Goal: Task Accomplishment & Management: Manage account settings

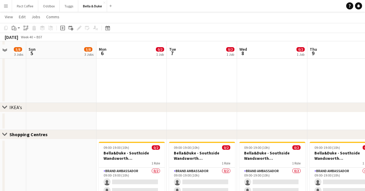
scroll to position [496, 0]
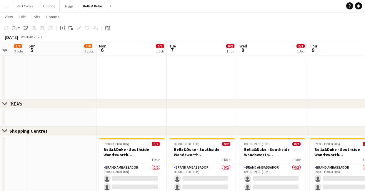
click at [139, 112] on app-date-cell at bounding box center [131, 118] width 70 height 18
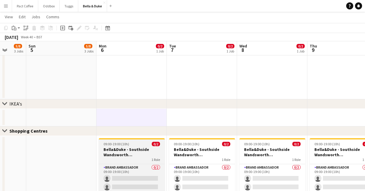
click at [140, 145] on div "09:00-19:00 (10h) 0/2" at bounding box center [132, 143] width 66 height 4
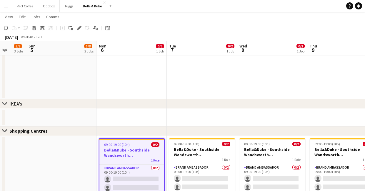
click at [140, 119] on app-date-cell at bounding box center [131, 118] width 70 height 18
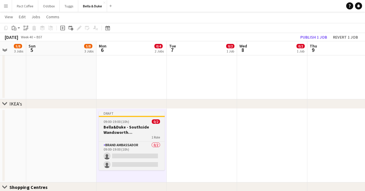
click at [132, 126] on h3 "Bella&Duke - Southside Wandsworth ([GEOGRAPHIC_DATA])" at bounding box center [132, 129] width 66 height 11
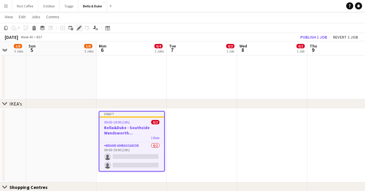
click at [77, 28] on icon "Edit" at bounding box center [79, 28] width 5 height 5
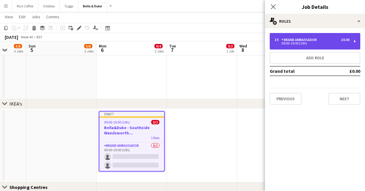
click at [311, 39] on div "Brand Ambassador" at bounding box center [300, 40] width 38 height 4
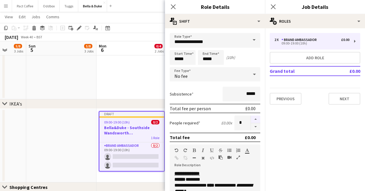
click at [258, 119] on button "button" at bounding box center [255, 119] width 9 height 8
click at [256, 127] on button "button" at bounding box center [255, 126] width 9 height 7
type input "*"
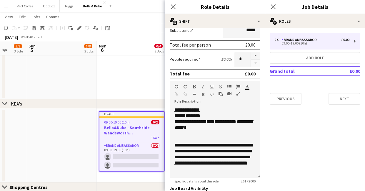
scroll to position [64, 0]
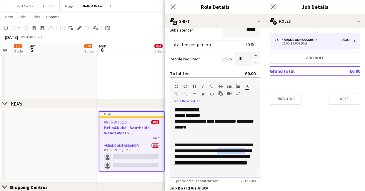
drag, startPoint x: 189, startPoint y: 156, endPoint x: 229, endPoint y: 151, distance: 40.0
click at [229, 151] on span "**********" at bounding box center [213, 153] width 78 height 22
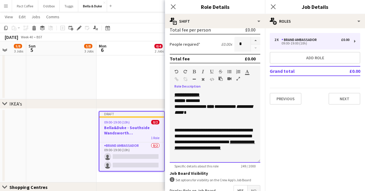
scroll to position [79, 0]
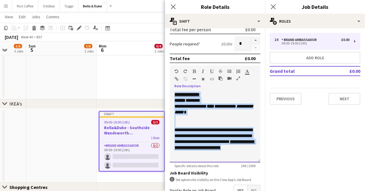
drag, startPoint x: 204, startPoint y: 157, endPoint x: 166, endPoint y: 81, distance: 85.0
click at [166, 81] on form "**********" at bounding box center [215, 106] width 100 height 305
copy div "**********"
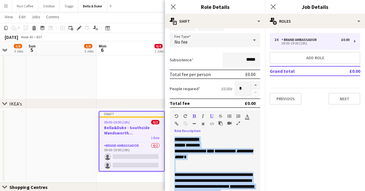
scroll to position [0, 0]
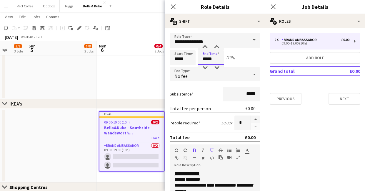
drag, startPoint x: 214, startPoint y: 59, endPoint x: 202, endPoint y: 59, distance: 12.1
click at [202, 59] on input "*****" at bounding box center [211, 57] width 26 height 15
type input "*****"
click at [211, 91] on div "Subsistence *****" at bounding box center [215, 93] width 91 height 15
click at [342, 102] on button "Next" at bounding box center [345, 99] width 32 height 12
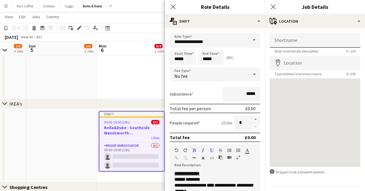
click at [324, 44] on input "Shortname" at bounding box center [315, 40] width 91 height 15
paste input "**********"
type input "**********"
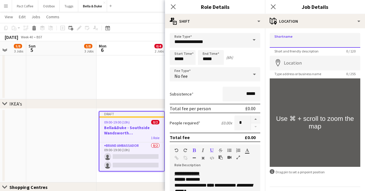
scroll to position [17, 0]
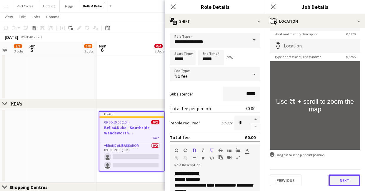
click at [341, 179] on button "Next" at bounding box center [345, 180] width 32 height 12
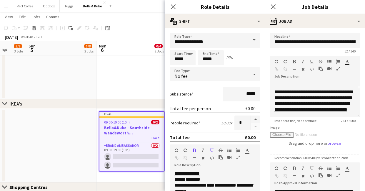
scroll to position [34, 0]
drag, startPoint x: 289, startPoint y: 98, endPoint x: 329, endPoint y: 91, distance: 41.4
click at [329, 91] on span "**********" at bounding box center [313, 100] width 78 height 22
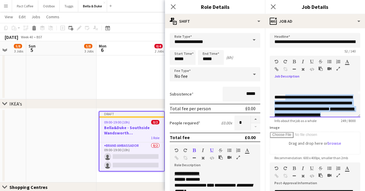
scroll to position [21, 0]
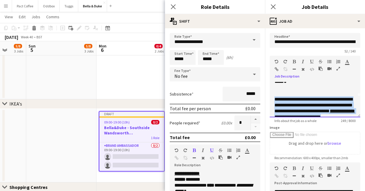
drag, startPoint x: 310, startPoint y: 111, endPoint x: 274, endPoint y: 98, distance: 38.4
click at [274, 98] on div "**********" at bounding box center [315, 99] width 91 height 35
copy span "**********"
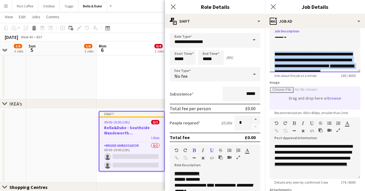
scroll to position [52, 0]
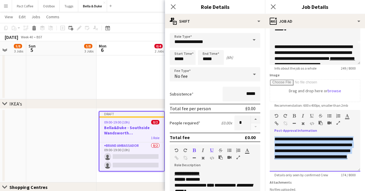
drag, startPoint x: 305, startPoint y: 163, endPoint x: 275, endPoint y: 136, distance: 40.8
click at [275, 136] on div "**********" at bounding box center [315, 153] width 91 height 35
paste div
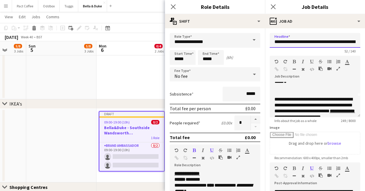
scroll to position [0, 28]
drag, startPoint x: 301, startPoint y: 41, endPoint x: 379, endPoint y: 41, distance: 77.1
type input "**********"
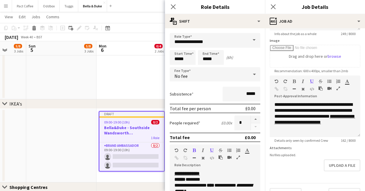
scroll to position [100, 0]
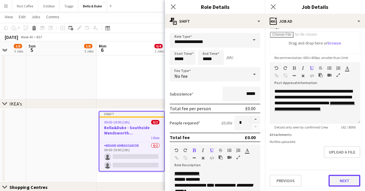
click at [338, 179] on button "Next" at bounding box center [345, 180] width 32 height 12
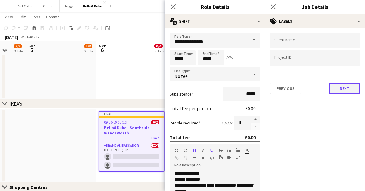
click at [340, 90] on button "Next" at bounding box center [345, 88] width 32 height 12
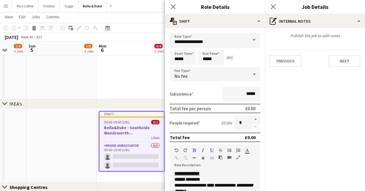
click at [343, 70] on div "Publish the job to add notes Previous Next" at bounding box center [315, 49] width 100 height 43
click at [343, 63] on button "Next" at bounding box center [345, 61] width 32 height 12
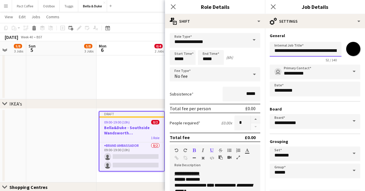
click at [322, 51] on input "**********" at bounding box center [306, 49] width 72 height 15
paste input "text"
click at [304, 50] on input "**********" at bounding box center [306, 49] width 72 height 15
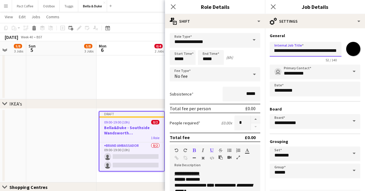
drag, startPoint x: 301, startPoint y: 50, endPoint x: 374, endPoint y: 52, distance: 72.4
paste input "text"
type input "**********"
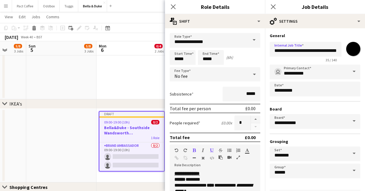
scroll to position [0, 0]
click at [356, 49] on input "*******" at bounding box center [353, 48] width 21 height 21
type input "*******"
click at [313, 105] on div "**********" at bounding box center [315, 121] width 91 height 114
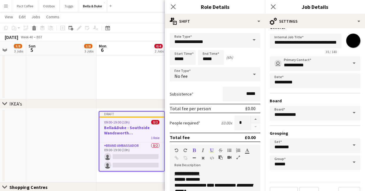
scroll to position [21, 0]
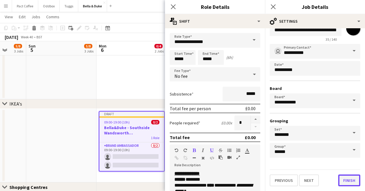
click at [346, 179] on button "Finish" at bounding box center [349, 180] width 22 height 12
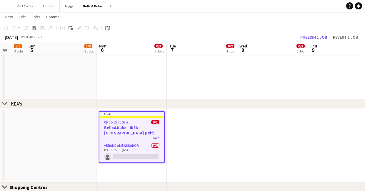
click at [199, 138] on app-date-cell at bounding box center [202, 146] width 70 height 74
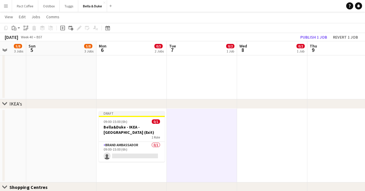
click at [89, 123] on app-date-cell at bounding box center [61, 146] width 70 height 74
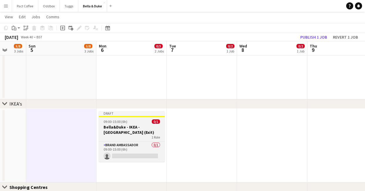
click at [127, 127] on h3 "Bella&Duke - IKEA - [GEOGRAPHIC_DATA] (Exit)" at bounding box center [132, 129] width 66 height 11
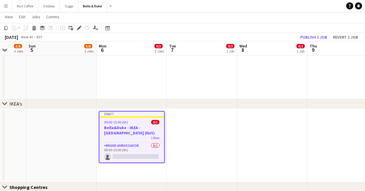
click at [191, 130] on app-date-cell at bounding box center [202, 146] width 70 height 74
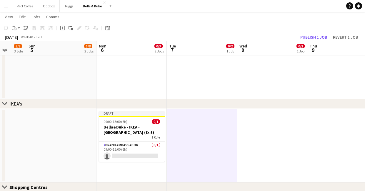
click at [256, 130] on app-date-cell at bounding box center [272, 146] width 70 height 74
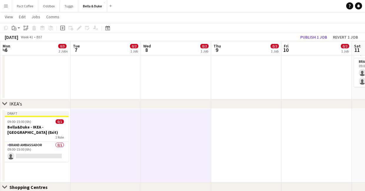
scroll to position [0, 288]
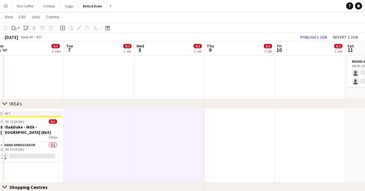
click at [249, 139] on app-date-cell at bounding box center [239, 146] width 70 height 74
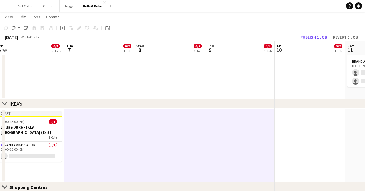
click at [293, 139] on app-date-cell at bounding box center [310, 146] width 70 height 74
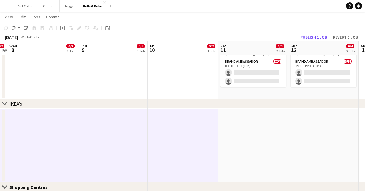
scroll to position [0, 275]
click at [244, 134] on app-date-cell at bounding box center [252, 146] width 70 height 74
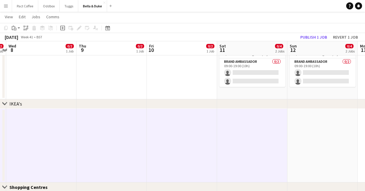
click at [304, 139] on app-date-cell at bounding box center [322, 146] width 70 height 74
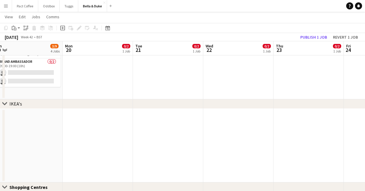
scroll to position [0, 235]
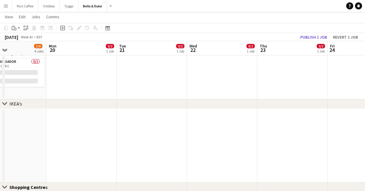
click at [107, 127] on app-date-cell at bounding box center [81, 146] width 70 height 74
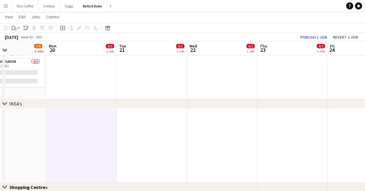
click at [149, 130] on app-date-cell at bounding box center [152, 146] width 70 height 74
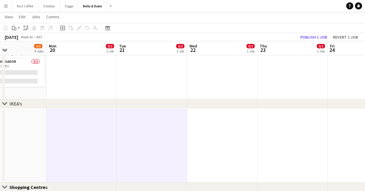
click at [221, 136] on app-date-cell at bounding box center [222, 146] width 70 height 74
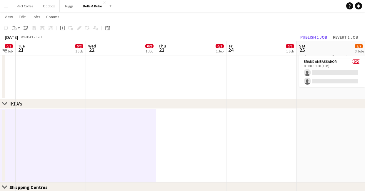
click at [191, 136] on app-date-cell at bounding box center [191, 146] width 70 height 74
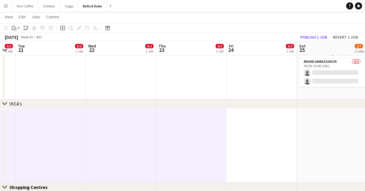
click at [263, 141] on app-date-cell at bounding box center [261, 146] width 70 height 74
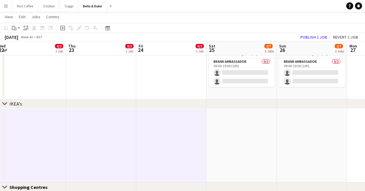
scroll to position [0, 157]
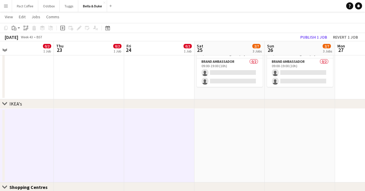
click at [245, 138] on app-date-cell at bounding box center [229, 146] width 70 height 74
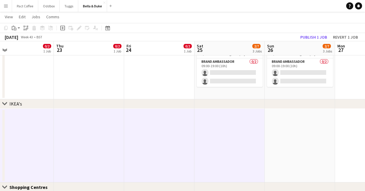
click at [292, 144] on app-date-cell at bounding box center [300, 146] width 70 height 74
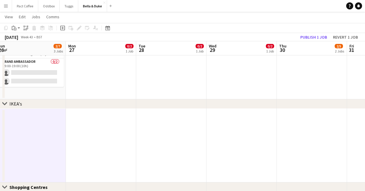
scroll to position [0, 288]
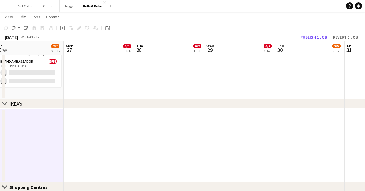
click at [83, 140] on app-date-cell at bounding box center [99, 146] width 70 height 74
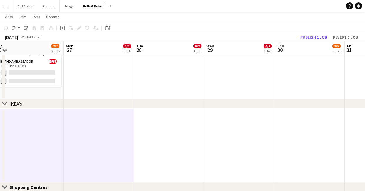
click at [163, 141] on app-date-cell at bounding box center [169, 146] width 70 height 74
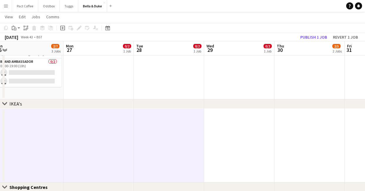
click at [275, 140] on app-date-cell at bounding box center [309, 146] width 70 height 74
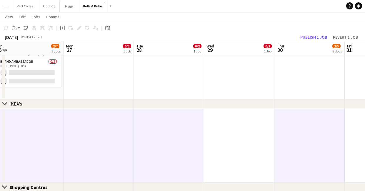
click at [225, 137] on app-date-cell at bounding box center [239, 146] width 70 height 74
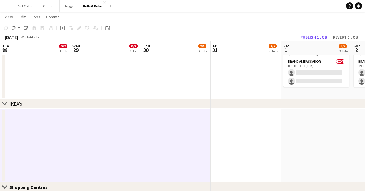
click at [226, 137] on app-date-cell at bounding box center [246, 146] width 70 height 74
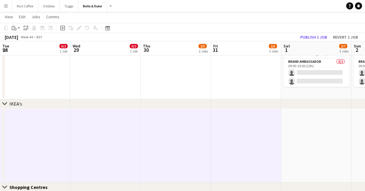
click at [299, 140] on app-date-cell at bounding box center [316, 146] width 70 height 74
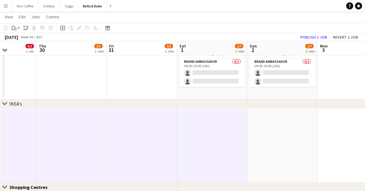
scroll to position [0, 257]
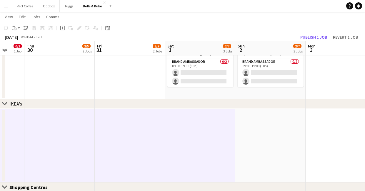
click at [296, 140] on app-date-cell at bounding box center [270, 146] width 70 height 74
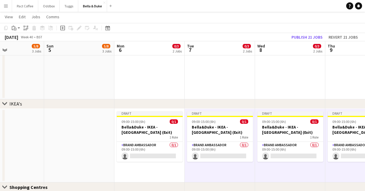
scroll to position [0, 246]
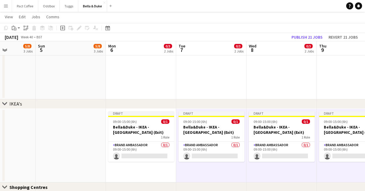
click at [91, 147] on app-date-cell at bounding box center [71, 146] width 70 height 74
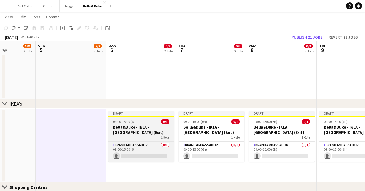
click at [125, 135] on div "1 Role" at bounding box center [141, 137] width 66 height 5
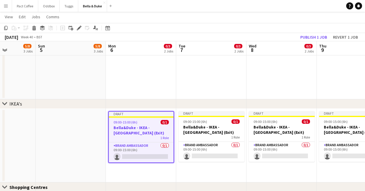
click at [132, 171] on app-date-cell "Draft 09:00-15:00 (6h) 0/1 [PERSON_NAME] - IKEA - [GEOGRAPHIC_DATA] (Exit) 1 Ro…" at bounding box center [141, 146] width 70 height 74
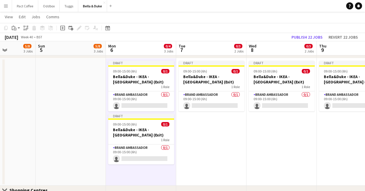
scroll to position [545, 0]
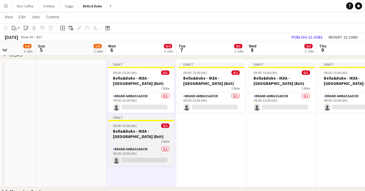
click at [137, 135] on h3 "Bella&Duke - IKEA - [GEOGRAPHIC_DATA] (Exit)" at bounding box center [141, 133] width 66 height 11
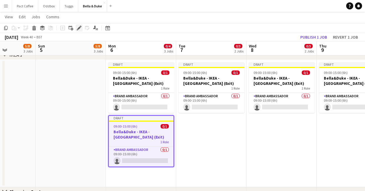
click at [78, 28] on icon at bounding box center [78, 27] width 3 height 3
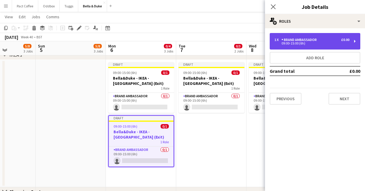
click at [291, 39] on div "Brand Ambassador" at bounding box center [300, 40] width 38 height 4
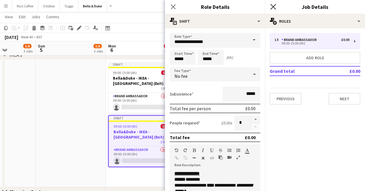
click at [273, 4] on icon "Close pop-in" at bounding box center [273, 7] width 6 height 6
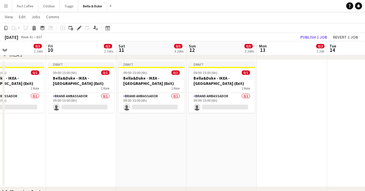
scroll to position [0, 158]
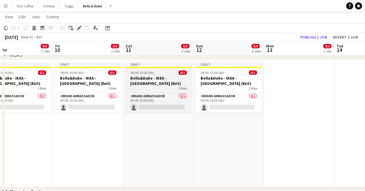
click at [163, 85] on h3 "Bella&Duke - IKEA - [GEOGRAPHIC_DATA] (Exit)" at bounding box center [159, 80] width 66 height 11
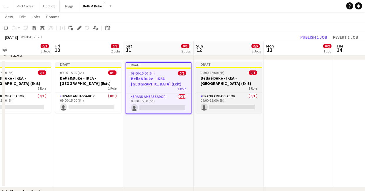
click at [204, 85] on h3 "Bella&Duke - IKEA - [GEOGRAPHIC_DATA] (Exit)" at bounding box center [229, 80] width 66 height 11
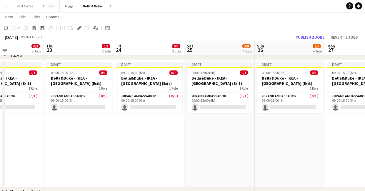
scroll to position [0, 246]
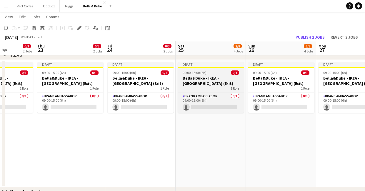
click at [221, 86] on div "1 Role" at bounding box center [211, 88] width 66 height 5
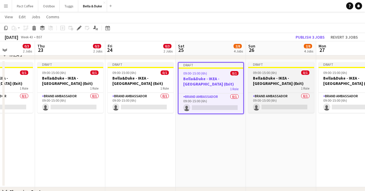
click at [265, 86] on div "1 Role" at bounding box center [281, 88] width 66 height 5
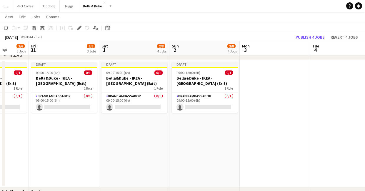
scroll to position [0, 254]
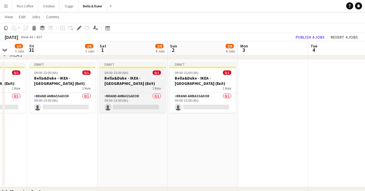
click at [149, 83] on h3 "Bella&Duke - IKEA - [GEOGRAPHIC_DATA] (Exit)" at bounding box center [133, 80] width 66 height 11
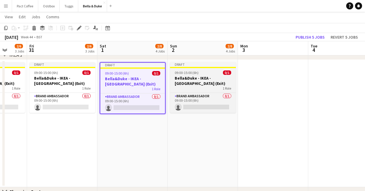
click at [199, 83] on h3 "Bella&Duke - IKEA - [GEOGRAPHIC_DATA] (Exit)" at bounding box center [203, 80] width 66 height 11
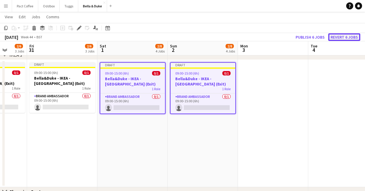
click at [341, 36] on button "Revert 6 jobs" at bounding box center [344, 37] width 32 height 8
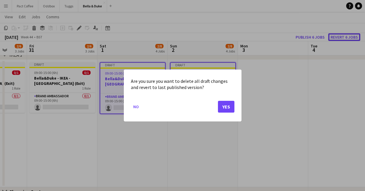
scroll to position [0, 0]
click at [225, 108] on button "Yes" at bounding box center [226, 107] width 16 height 12
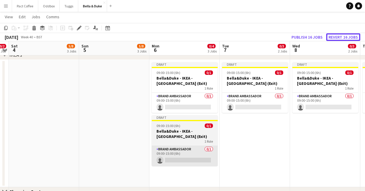
scroll to position [0, 274]
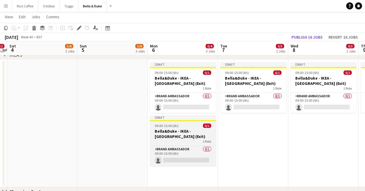
click at [176, 127] on app-job-card "Draft 09:00-15:00 (6h) 0/1 [PERSON_NAME] - IKEA - [GEOGRAPHIC_DATA] (Exit) 1 Ro…" at bounding box center [183, 140] width 66 height 51
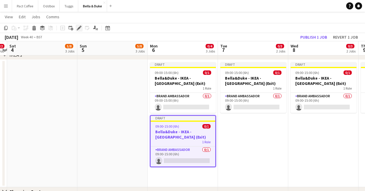
click at [81, 27] on icon at bounding box center [80, 26] width 1 height 1
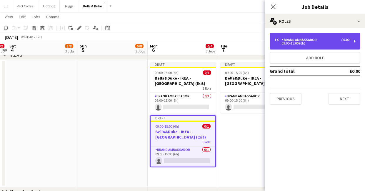
click at [307, 44] on div "09:00-15:00 (6h)" at bounding box center [311, 43] width 75 height 3
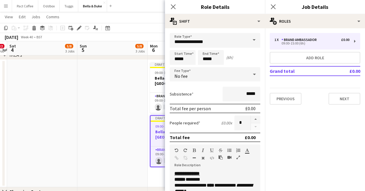
click at [124, 92] on app-date-cell at bounding box center [112, 123] width 70 height 127
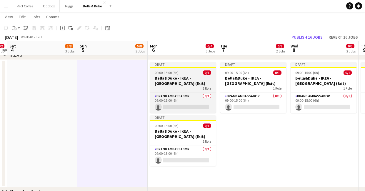
click at [185, 82] on h3 "Bella&Duke - IKEA - [GEOGRAPHIC_DATA] (Exit)" at bounding box center [183, 80] width 66 height 11
click at [191, 82] on h3 "Bella&Duke - IKEA - [GEOGRAPHIC_DATA] (Exit)" at bounding box center [183, 80] width 66 height 11
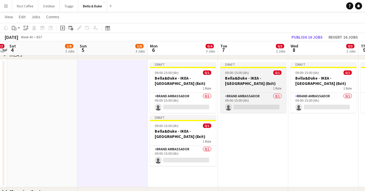
click at [226, 85] on h3 "Bella&Duke - IKEA - [GEOGRAPHIC_DATA] (Exit)" at bounding box center [253, 80] width 66 height 11
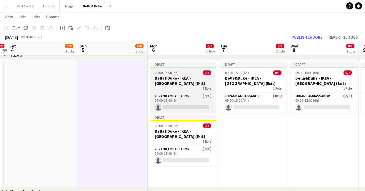
click at [199, 85] on h3 "Bella&Duke - IKEA - [GEOGRAPHIC_DATA] (Exit)" at bounding box center [183, 80] width 66 height 11
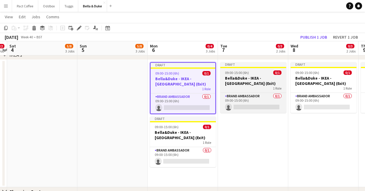
click at [239, 89] on div "1 Role" at bounding box center [253, 88] width 66 height 5
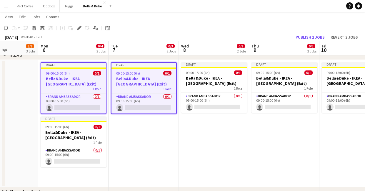
click at [239, 89] on span "1 Role" at bounding box center [238, 88] width 9 height 4
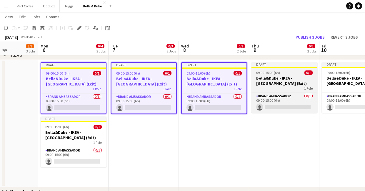
click at [268, 88] on div "1 Role" at bounding box center [284, 88] width 66 height 5
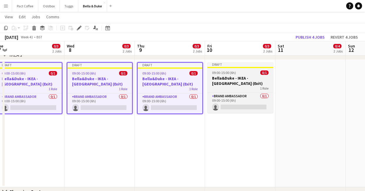
click at [250, 85] on h3 "Bella&Duke - IKEA - [GEOGRAPHIC_DATA] (Exit)" at bounding box center [240, 80] width 66 height 11
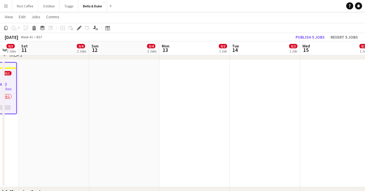
scroll to position [0, 172]
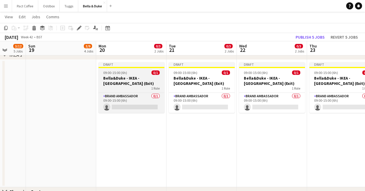
click at [144, 86] on div "1 Role" at bounding box center [132, 88] width 66 height 5
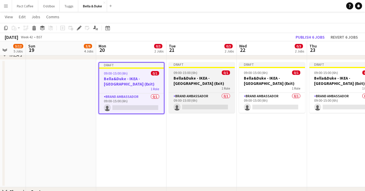
click at [200, 84] on h3 "Bella&Duke - IKEA - [GEOGRAPHIC_DATA] (Exit)" at bounding box center [202, 80] width 66 height 11
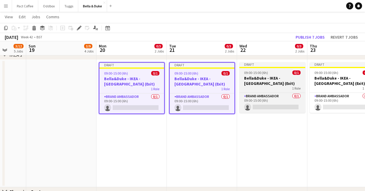
click at [263, 82] on h3 "Bella&Duke - IKEA - [GEOGRAPHIC_DATA] (Exit)" at bounding box center [272, 80] width 66 height 11
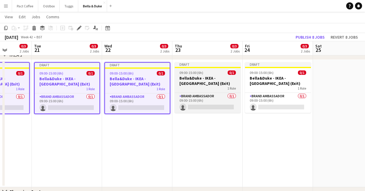
scroll to position [0, 189]
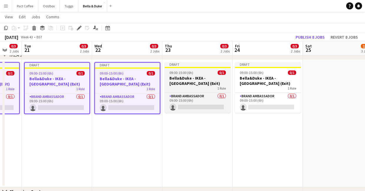
click at [204, 76] on h3 "Bella&Duke - IKEA - [GEOGRAPHIC_DATA] (Exit)" at bounding box center [198, 80] width 66 height 11
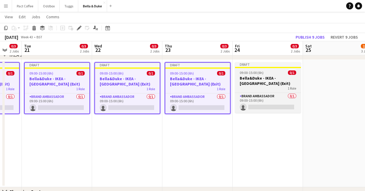
click at [259, 79] on h3 "Bella&Duke - IKEA - [GEOGRAPHIC_DATA] (Exit)" at bounding box center [268, 80] width 66 height 11
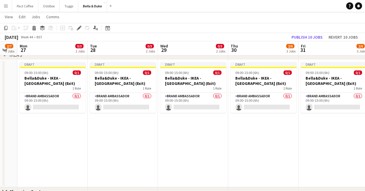
scroll to position [0, 213]
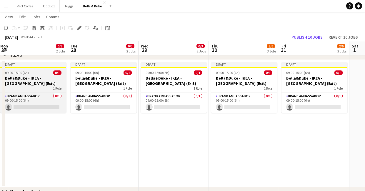
click at [51, 76] on h3 "Bella&Duke - IKEA - [GEOGRAPHIC_DATA] (Exit)" at bounding box center [33, 80] width 66 height 11
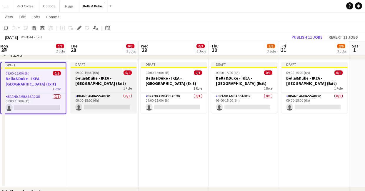
click at [87, 77] on h3 "Bella&Duke - IKEA - [GEOGRAPHIC_DATA] (Exit)" at bounding box center [104, 80] width 66 height 11
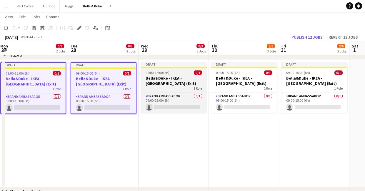
click at [175, 77] on h3 "Bella&Duke - IKEA - [GEOGRAPHIC_DATA] (Exit)" at bounding box center [174, 80] width 66 height 11
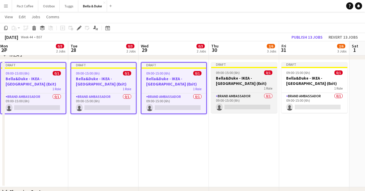
click at [242, 84] on h3 "Bella&Duke - IKEA - [GEOGRAPHIC_DATA] (Exit)" at bounding box center [244, 80] width 66 height 11
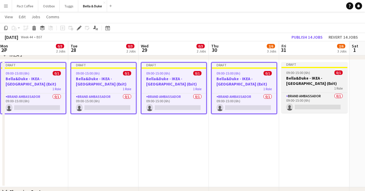
click at [283, 86] on div "1 Role" at bounding box center [314, 88] width 66 height 5
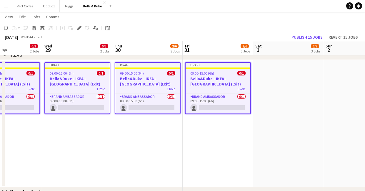
scroll to position [0, 167]
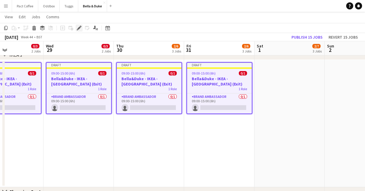
click at [80, 25] on div "Edit" at bounding box center [79, 27] width 7 height 7
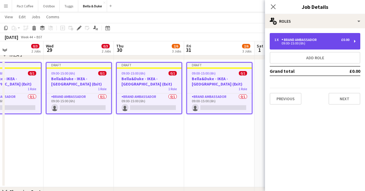
click at [298, 46] on div "1 x Brand Ambassador £0.00 09:00-15:00 (6h)" at bounding box center [315, 41] width 91 height 16
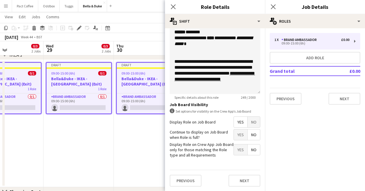
click at [254, 126] on span "No" at bounding box center [254, 121] width 12 height 11
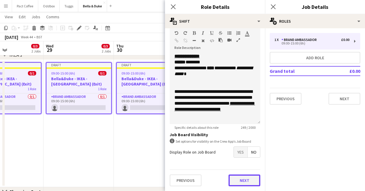
click at [248, 176] on button "Next" at bounding box center [245, 180] width 32 height 12
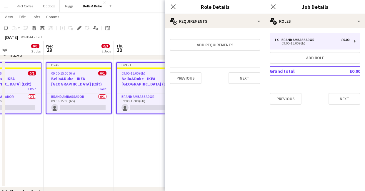
scroll to position [0, 0]
click at [273, 7] on icon at bounding box center [273, 7] width 6 height 6
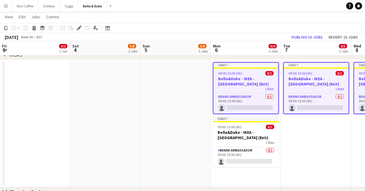
scroll to position [0, 229]
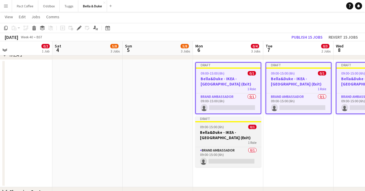
click at [209, 129] on app-job-card "Draft 09:00-15:00 (6h) 0/1 [PERSON_NAME] - IKEA - [GEOGRAPHIC_DATA] (Exit) 1 Ro…" at bounding box center [228, 141] width 66 height 51
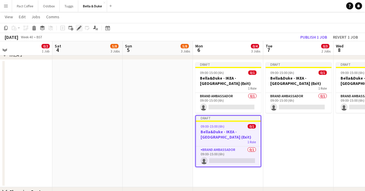
click at [78, 27] on icon "Edit" at bounding box center [79, 28] width 5 height 5
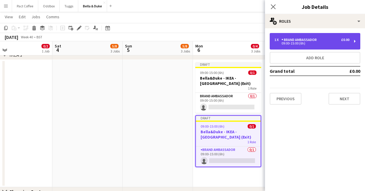
click at [324, 39] on div "1 x Brand Ambassador £0.00" at bounding box center [311, 40] width 75 height 4
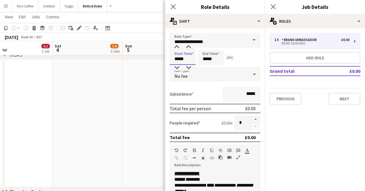
drag, startPoint x: 187, startPoint y: 58, endPoint x: 153, endPoint y: 57, distance: 33.5
type input "*****"
drag, startPoint x: 216, startPoint y: 61, endPoint x: 191, endPoint y: 58, distance: 25.9
click at [191, 58] on div "Start Time ***** End Time ***** (3h)" at bounding box center [215, 57] width 91 height 15
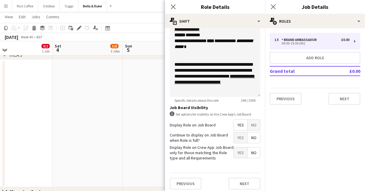
type input "*****"
click at [254, 129] on span "No" at bounding box center [254, 124] width 12 height 11
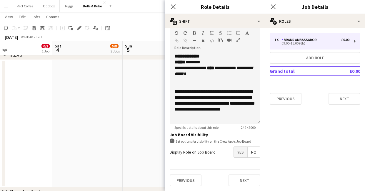
click at [342, 105] on div "1 x Brand Ambassador £0.00 09:00-15:00 (6h) Add role Grand total £0.00 Previous…" at bounding box center [315, 68] width 100 height 81
click at [274, 7] on icon "Close pop-in" at bounding box center [273, 7] width 6 height 6
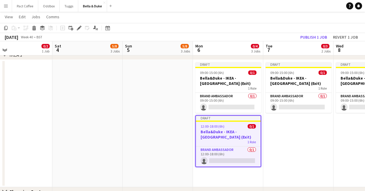
click at [283, 140] on app-date-cell "Draft 09:00-15:00 (6h) 0/1 [PERSON_NAME] - IKEA - [GEOGRAPHIC_DATA] (Exit) 1 Ro…" at bounding box center [298, 123] width 70 height 127
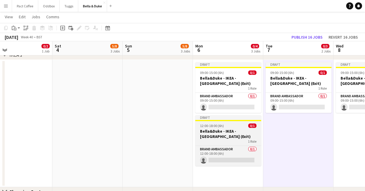
click at [239, 137] on h3 "Bella&Duke - IKEA - [GEOGRAPHIC_DATA] (Exit)" at bounding box center [228, 133] width 66 height 11
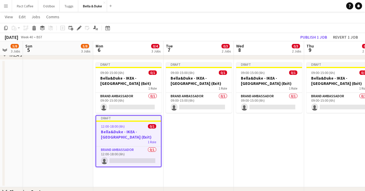
scroll to position [0, 197]
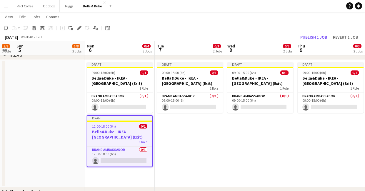
click at [194, 139] on app-date-cell "Draft 09:00-15:00 (6h) 0/1 [PERSON_NAME] - IKEA - [GEOGRAPHIC_DATA] (Exit) 1 Ro…" at bounding box center [190, 123] width 70 height 127
click at [208, 141] on app-date-cell "Draft 09:00-15:00 (6h) 0/1 [PERSON_NAME] - IKEA - [GEOGRAPHIC_DATA] (Exit) 1 Ro…" at bounding box center [190, 123] width 70 height 127
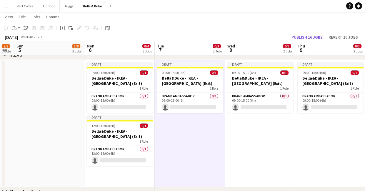
click at [260, 141] on app-date-cell "Draft 09:00-15:00 (6h) 0/1 [PERSON_NAME] - IKEA - [GEOGRAPHIC_DATA] (Exit) 1 Ro…" at bounding box center [260, 123] width 70 height 127
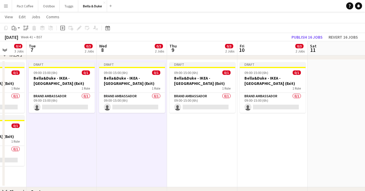
scroll to position [0, 199]
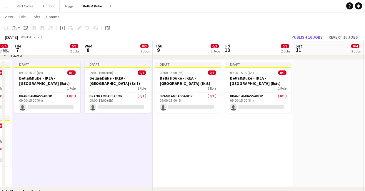
click at [201, 138] on app-date-cell "Draft 09:00-15:00 (6h) 0/1 [PERSON_NAME] - IKEA - [GEOGRAPHIC_DATA] (Exit) 1 Ro…" at bounding box center [188, 123] width 70 height 127
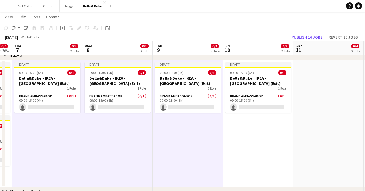
click at [244, 138] on app-date-cell "Draft 09:00-15:00 (6h) 0/1 [PERSON_NAME] - IKEA - [GEOGRAPHIC_DATA] (Exit) 1 Ro…" at bounding box center [258, 123] width 70 height 127
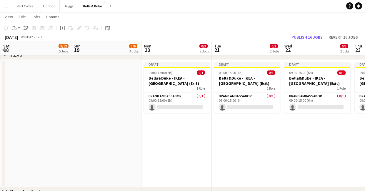
click at [205, 130] on app-date-cell "Draft 09:00-15:00 (6h) 0/1 [PERSON_NAME] - IKEA - [GEOGRAPHIC_DATA] (Exit) 1 Ro…" at bounding box center [176, 123] width 70 height 127
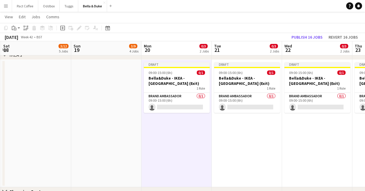
click at [237, 133] on app-date-cell "Draft 09:00-15:00 (6h) 0/1 [PERSON_NAME] - IKEA - [GEOGRAPHIC_DATA] (Exit) 1 Ro…" at bounding box center [247, 123] width 70 height 127
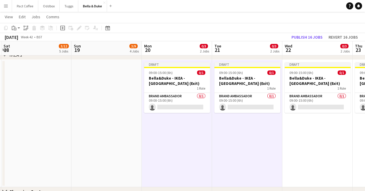
click at [298, 132] on app-date-cell "Draft 09:00-15:00 (6h) 0/1 [PERSON_NAME] - IKEA - [GEOGRAPHIC_DATA] (Exit) 1 Ro…" at bounding box center [317, 123] width 70 height 127
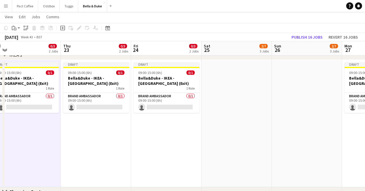
scroll to position [0, 154]
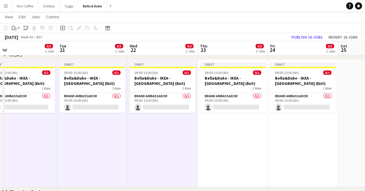
click at [264, 132] on app-date-cell "Draft 09:00-15:00 (6h) 0/1 [PERSON_NAME] - IKEA - [GEOGRAPHIC_DATA] (Exit) 1 Ro…" at bounding box center [233, 123] width 70 height 127
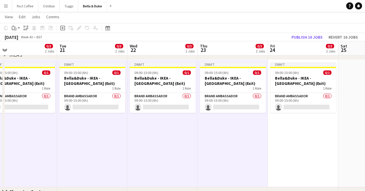
click at [293, 132] on app-date-cell "Draft 09:00-15:00 (6h) 0/1 [PERSON_NAME] - IKEA - [GEOGRAPHIC_DATA] (Exit) 1 Ro…" at bounding box center [303, 123] width 70 height 127
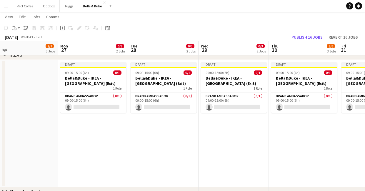
scroll to position [0, 198]
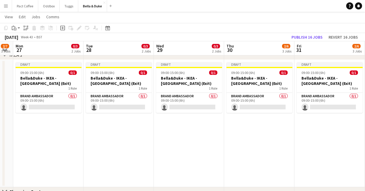
click at [41, 130] on app-date-cell "Draft 09:00-15:00 (6h) 0/1 [PERSON_NAME] - IKEA - [GEOGRAPHIC_DATA] (Exit) 1 Ro…" at bounding box center [48, 123] width 70 height 127
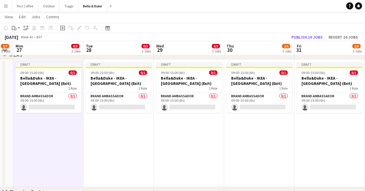
click at [127, 124] on app-date-cell "Draft 09:00-15:00 (6h) 0/1 [PERSON_NAME] - IKEA - [GEOGRAPHIC_DATA] (Exit) 1 Ro…" at bounding box center [119, 123] width 70 height 127
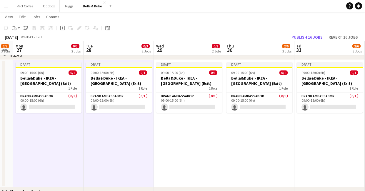
click at [185, 136] on app-date-cell "Draft 09:00-15:00 (6h) 0/1 [PERSON_NAME] - IKEA - [GEOGRAPHIC_DATA] (Exit) 1 Ro…" at bounding box center [189, 123] width 70 height 127
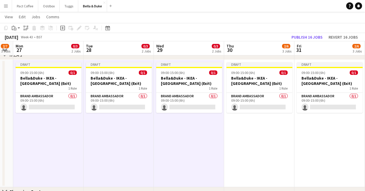
click at [261, 138] on app-date-cell "Draft 09:00-15:00 (6h) 0/1 [PERSON_NAME] - IKEA - [GEOGRAPHIC_DATA] (Exit) 1 Ro…" at bounding box center [259, 123] width 70 height 127
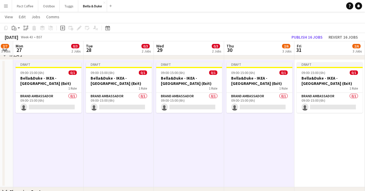
click at [316, 143] on app-date-cell "Draft 09:00-15:00 (6h) 0/1 [PERSON_NAME] - IKEA - [GEOGRAPHIC_DATA] (Exit) 1 Ro…" at bounding box center [329, 123] width 70 height 127
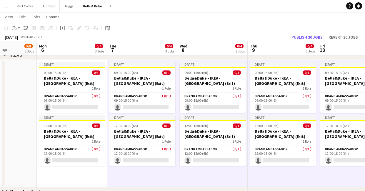
scroll to position [0, 174]
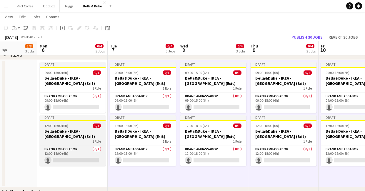
click at [87, 132] on h3 "Bella&Duke - IKEA - [GEOGRAPHIC_DATA] (Exit)" at bounding box center [73, 133] width 66 height 11
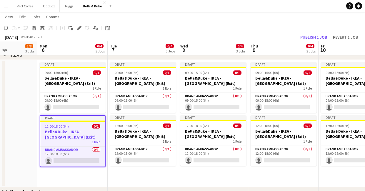
click at [79, 174] on app-date-cell "Draft 09:00-15:00 (6h) 0/1 [PERSON_NAME] - IKEA - [GEOGRAPHIC_DATA] (Exit) 1 Ro…" at bounding box center [72, 123] width 70 height 127
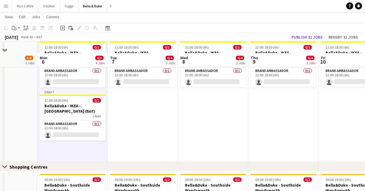
scroll to position [636, 0]
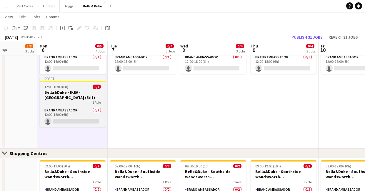
click at [70, 88] on div "12:00-18:00 (6h) 0/1" at bounding box center [73, 86] width 66 height 4
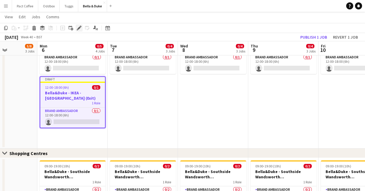
click at [78, 27] on icon "Edit" at bounding box center [79, 28] width 5 height 5
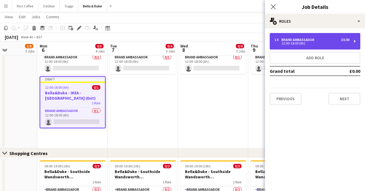
click at [280, 43] on div "12:00-18:00 (6h)" at bounding box center [311, 43] width 75 height 3
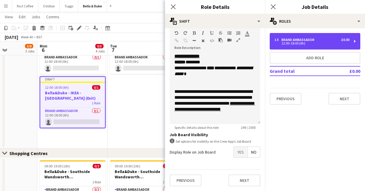
scroll to position [0, 0]
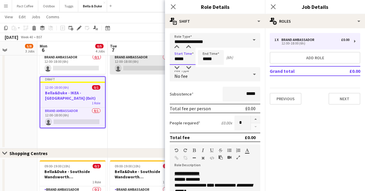
drag, startPoint x: 190, startPoint y: 59, endPoint x: 123, endPoint y: 56, distance: 66.8
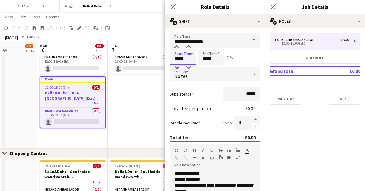
type input "*****"
drag, startPoint x: 217, startPoint y: 58, endPoint x: 170, endPoint y: 60, distance: 46.8
click at [170, 60] on div "Start Time ***** End Time ***** (2h)" at bounding box center [215, 57] width 91 height 15
type input "*****"
click at [152, 107] on app-date-cell "Draft 09:00-15:00 (6h) 0/1 [PERSON_NAME] - IKEA - [GEOGRAPHIC_DATA] (Exit) 1 Ro…" at bounding box center [143, 58] width 70 height 181
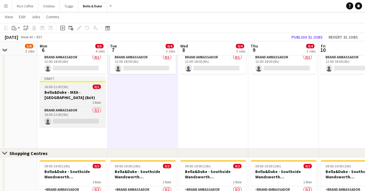
click at [65, 94] on h3 "Bella&Duke - IKEA - [GEOGRAPHIC_DATA] (Exit)" at bounding box center [73, 94] width 66 height 11
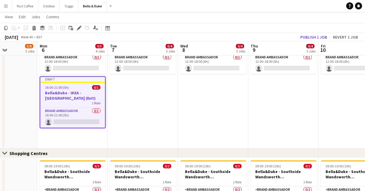
click at [148, 110] on app-date-cell "Draft 09:00-15:00 (6h) 0/1 [PERSON_NAME] - IKEA - [GEOGRAPHIC_DATA] (Exit) 1 Ro…" at bounding box center [143, 58] width 70 height 181
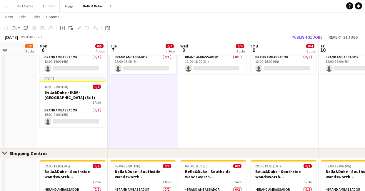
click at [219, 113] on app-date-cell "Draft 09:00-15:00 (6h) 0/1 [PERSON_NAME] - IKEA - [GEOGRAPHIC_DATA] (Exit) 1 Ro…" at bounding box center [213, 58] width 70 height 181
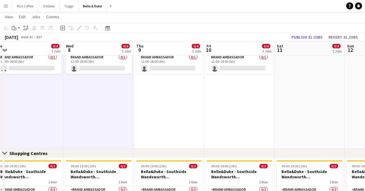
click at [177, 103] on app-date-cell "Draft 09:00-15:00 (6h) 0/1 [PERSON_NAME] - IKEA - [GEOGRAPHIC_DATA] (Exit) 1 Ro…" at bounding box center [169, 58] width 70 height 181
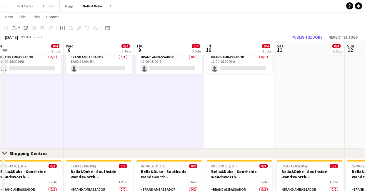
click at [234, 105] on app-date-cell "Draft 09:00-15:00 (6h) 0/1 [PERSON_NAME] - IKEA - [GEOGRAPHIC_DATA] (Exit) 1 Ro…" at bounding box center [239, 58] width 70 height 181
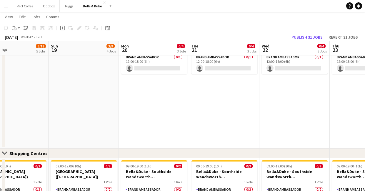
scroll to position [0, 234]
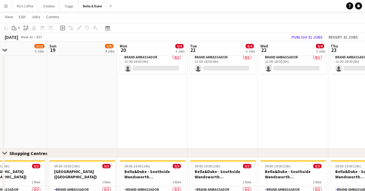
click at [140, 92] on app-date-cell "Draft 09:00-15:00 (6h) 0/1 [PERSON_NAME] - IKEA - [GEOGRAPHIC_DATA] (Exit) 1 Ro…" at bounding box center [152, 58] width 70 height 181
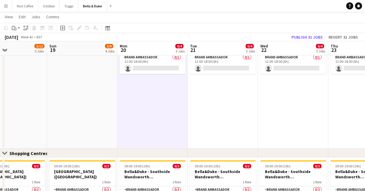
click at [213, 97] on app-date-cell "Draft 09:00-15:00 (6h) 0/1 [PERSON_NAME] - IKEA - [GEOGRAPHIC_DATA] (Exit) 1 Ro…" at bounding box center [223, 58] width 70 height 181
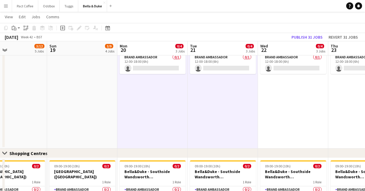
click at [290, 104] on app-date-cell "Draft 09:00-15:00 (6h) 0/1 [PERSON_NAME] - IKEA - [GEOGRAPHIC_DATA] (Exit) 1 Ro…" at bounding box center [293, 58] width 70 height 181
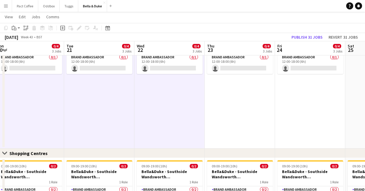
scroll to position [0, 230]
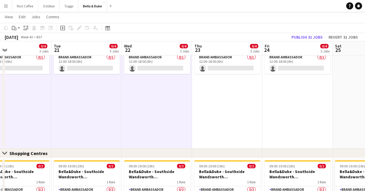
click at [234, 93] on app-date-cell "Draft 09:00-15:00 (6h) 0/1 [PERSON_NAME] - IKEA - [GEOGRAPHIC_DATA] (Exit) 1 Ro…" at bounding box center [227, 58] width 70 height 181
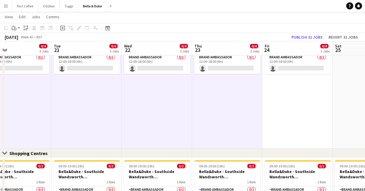
click at [282, 94] on app-date-cell "Draft 09:00-15:00 (6h) 0/1 [PERSON_NAME] - IKEA - [GEOGRAPHIC_DATA] (Exit) 1 Ro…" at bounding box center [297, 58] width 70 height 181
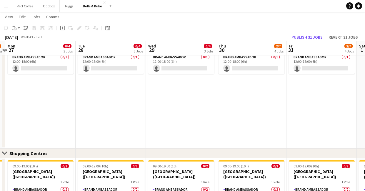
scroll to position [0, 133]
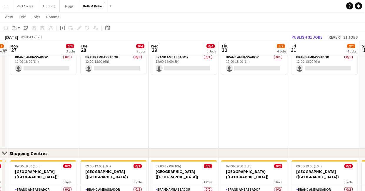
click at [50, 102] on app-date-cell "Draft 09:00-15:00 (6h) 0/1 [PERSON_NAME] - IKEA - [GEOGRAPHIC_DATA] (Exit) 1 Ro…" at bounding box center [43, 58] width 70 height 181
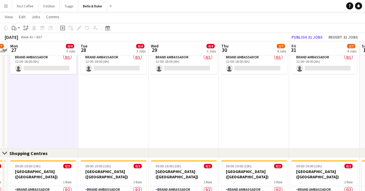
click at [104, 101] on app-date-cell "Draft 09:00-15:00 (6h) 0/1 [PERSON_NAME] - IKEA - [GEOGRAPHIC_DATA] (Exit) 1 Ro…" at bounding box center [113, 58] width 70 height 181
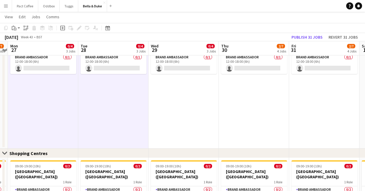
click at [189, 98] on app-date-cell "Draft 09:00-15:00 (6h) 0/1 [PERSON_NAME] - IKEA - [GEOGRAPHIC_DATA] (Exit) 1 Ro…" at bounding box center [184, 58] width 70 height 181
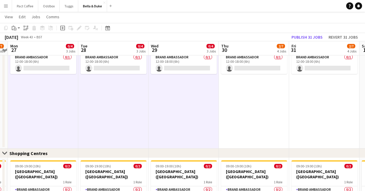
click at [241, 101] on app-date-cell "Draft 09:00-15:00 (6h) 0/1 [PERSON_NAME] - IKEA - [GEOGRAPHIC_DATA] (Exit) 1 Ro…" at bounding box center [254, 58] width 70 height 181
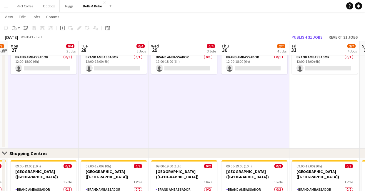
click at [301, 102] on app-date-cell "Draft 09:00-15:00 (6h) 0/1 [PERSON_NAME] - IKEA - [GEOGRAPHIC_DATA] (Exit) 1 Ro…" at bounding box center [324, 58] width 70 height 181
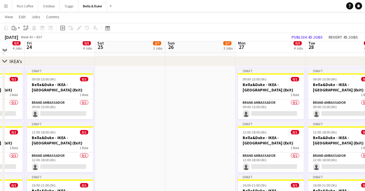
scroll to position [524, 0]
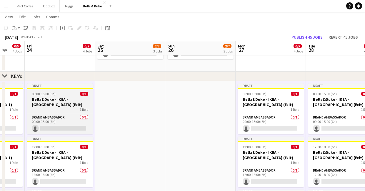
click at [65, 98] on h3 "Bella&Duke - IKEA - [GEOGRAPHIC_DATA] (Exit)" at bounding box center [60, 101] width 66 height 11
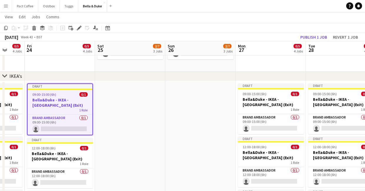
click at [69, 106] on h3 "Bella&Duke - IKEA - [GEOGRAPHIC_DATA] (Exit)" at bounding box center [60, 102] width 65 height 11
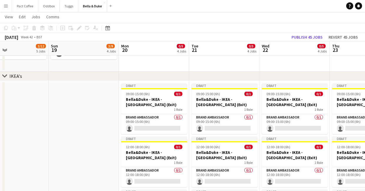
scroll to position [0, 166]
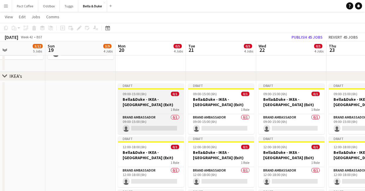
click at [135, 105] on h3 "Bella&Duke - IKEA - [GEOGRAPHIC_DATA] (Exit)" at bounding box center [151, 101] width 66 height 11
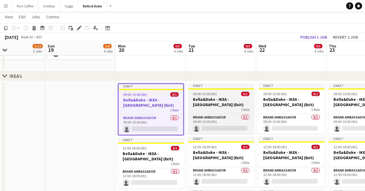
click at [224, 107] on div "1 Role" at bounding box center [221, 109] width 66 height 5
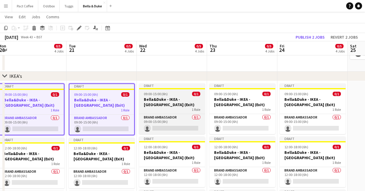
scroll to position [0, 287]
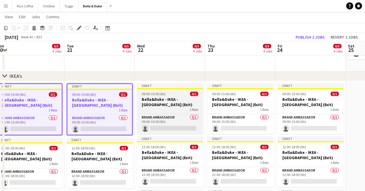
click at [175, 98] on h3 "Bella&Duke - IKEA - [GEOGRAPHIC_DATA] (Exit)" at bounding box center [170, 101] width 66 height 11
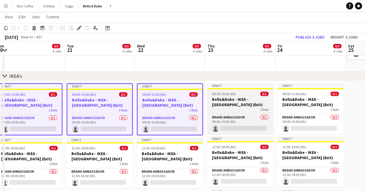
click at [259, 101] on h3 "Bella&Duke - IKEA - [GEOGRAPHIC_DATA] (Exit)" at bounding box center [240, 101] width 66 height 11
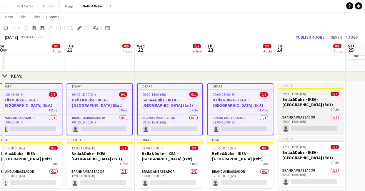
click at [288, 102] on h3 "Bella&Duke - IKEA - [GEOGRAPHIC_DATA] (Exit)" at bounding box center [311, 101] width 66 height 11
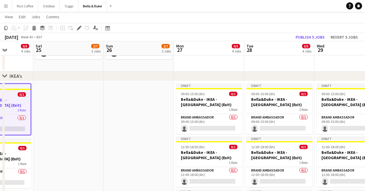
scroll to position [0, 178]
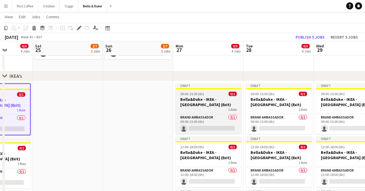
click at [219, 94] on div "09:00-15:00 (6h) 0/1" at bounding box center [209, 93] width 66 height 4
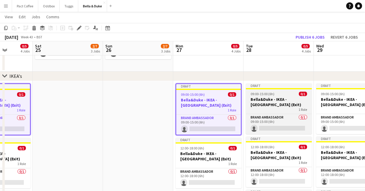
click at [261, 96] on h3 "Bella&Duke - IKEA - [GEOGRAPHIC_DATA] (Exit)" at bounding box center [279, 101] width 66 height 11
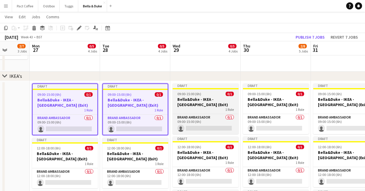
click at [221, 94] on div "09:00-15:00 (6h) 0/1" at bounding box center [206, 93] width 66 height 4
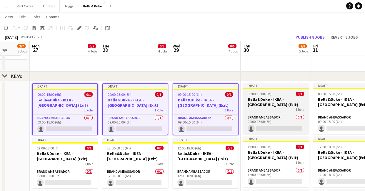
click at [270, 102] on h3 "Bella&Duke - IKEA - [GEOGRAPHIC_DATA] (Exit)" at bounding box center [276, 101] width 66 height 11
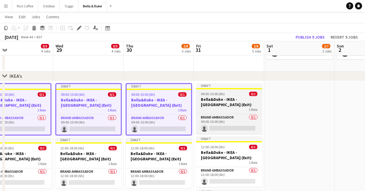
click at [242, 99] on h3 "Bella&Duke - IKEA - [GEOGRAPHIC_DATA] (Exit)" at bounding box center [229, 101] width 66 height 11
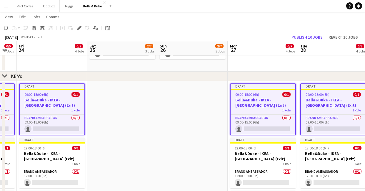
scroll to position [0, 124]
click at [194, 104] on app-date-cell at bounding box center [193, 171] width 70 height 181
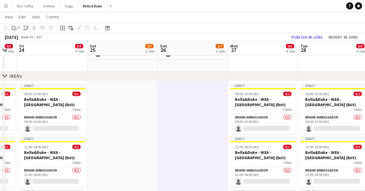
click at [128, 107] on app-date-cell at bounding box center [122, 171] width 70 height 181
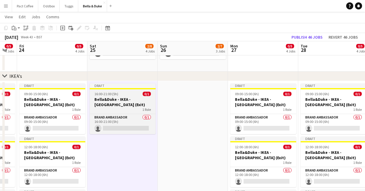
click at [127, 104] on h3 "Bella&Duke - IKEA - [GEOGRAPHIC_DATA] (Exit)" at bounding box center [123, 101] width 66 height 11
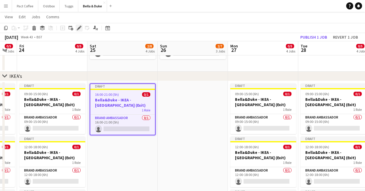
click at [77, 28] on icon "Edit" at bounding box center [79, 28] width 5 height 5
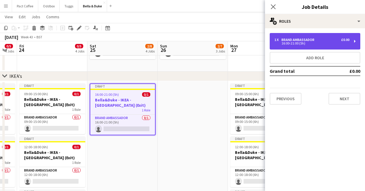
click at [322, 42] on div "16:00-21:00 (5h)" at bounding box center [311, 43] width 75 height 3
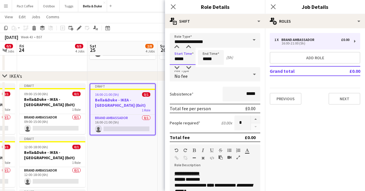
drag, startPoint x: 188, startPoint y: 59, endPoint x: 146, endPoint y: 52, distance: 42.4
type input "*****"
drag, startPoint x: 219, startPoint y: 59, endPoint x: 181, endPoint y: 58, distance: 37.7
click at [181, 58] on div "Start Time ***** End Time ***** (13h)" at bounding box center [215, 57] width 91 height 15
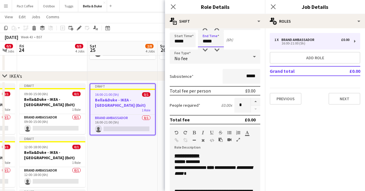
scroll to position [25, 0]
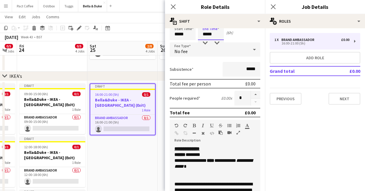
type input "*****"
click at [139, 146] on app-date-cell "Draft 16:00-21:00 (5h) 0/1 [PERSON_NAME] - IKEA - Lakeside (Exit) 1 Role Brand …" at bounding box center [122, 171] width 70 height 181
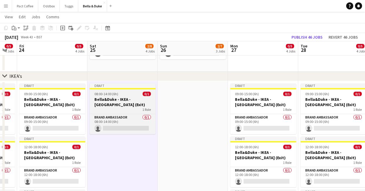
click at [128, 108] on div "1 Role" at bounding box center [123, 109] width 66 height 5
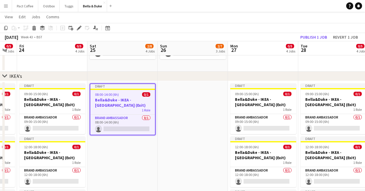
click at [190, 110] on app-date-cell at bounding box center [193, 171] width 70 height 181
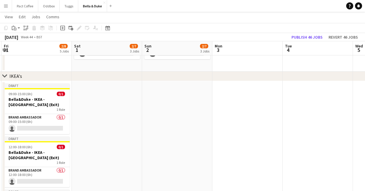
scroll to position [0, 219]
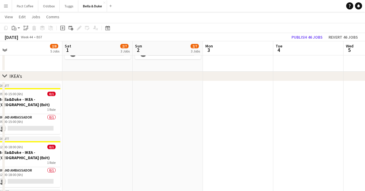
click at [86, 99] on app-date-cell at bounding box center [97, 171] width 70 height 181
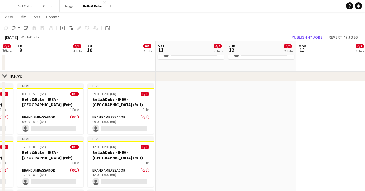
scroll to position [0, 269]
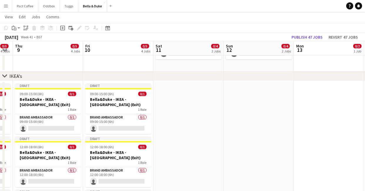
click at [189, 109] on app-date-cell at bounding box center [188, 171] width 70 height 181
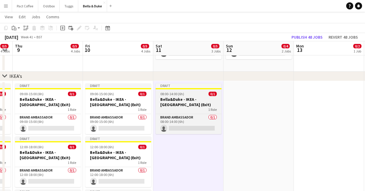
click at [189, 107] on div "1 Role" at bounding box center [189, 109] width 66 height 5
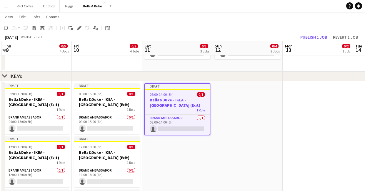
scroll to position [0, 281]
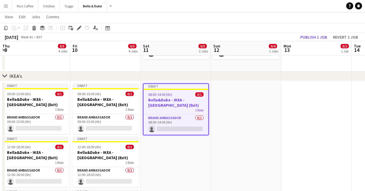
click at [167, 161] on app-date-cell "Draft 08:00-14:00 (6h) 0/1 [PERSON_NAME] - IKEA - Lakeside (Exit) 1 Role Brand …" at bounding box center [176, 171] width 70 height 181
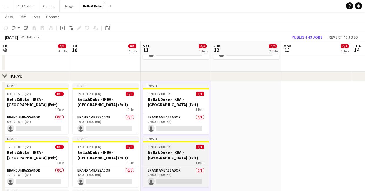
click at [170, 153] on h3 "Bella&Duke - IKEA - [GEOGRAPHIC_DATA] (Exit)" at bounding box center [176, 154] width 66 height 11
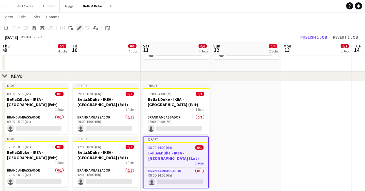
click at [79, 27] on icon at bounding box center [78, 27] width 3 height 3
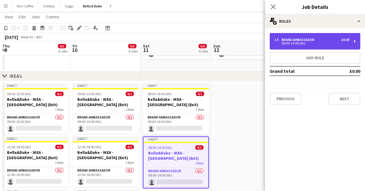
click at [307, 39] on div "Brand Ambassador" at bounding box center [298, 40] width 35 height 4
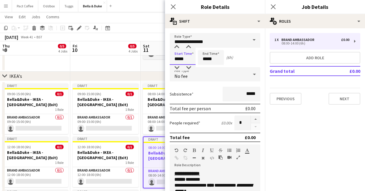
drag, startPoint x: 186, startPoint y: 57, endPoint x: 160, endPoint y: 57, distance: 26.5
type input "*****"
drag, startPoint x: 217, startPoint y: 58, endPoint x: 167, endPoint y: 53, distance: 49.9
click at [167, 53] on form "**********" at bounding box center [215, 170] width 100 height 275
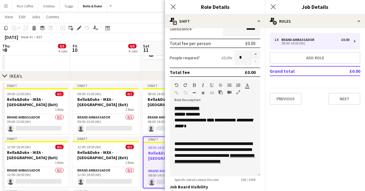
scroll to position [117, 0]
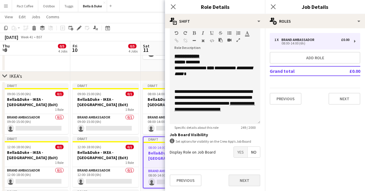
type input "*****"
click at [234, 176] on button "Next" at bounding box center [245, 180] width 32 height 12
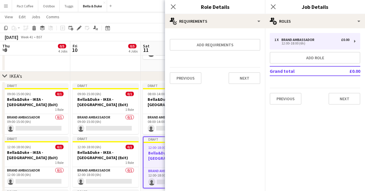
scroll to position [0, 0]
click at [270, 8] on app-icon "Close pop-in" at bounding box center [273, 7] width 9 height 9
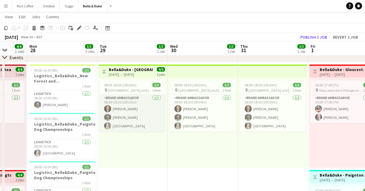
scroll to position [0, 185]
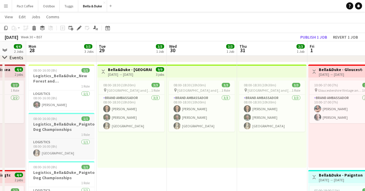
click at [74, 125] on h3 "Logistics_Bella&Duke_Paignton Dog Championships" at bounding box center [62, 126] width 66 height 11
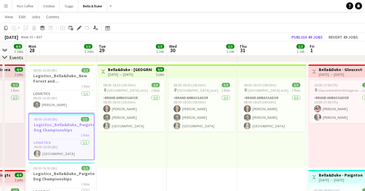
click at [60, 128] on h3 "Logistics_Bella&Duke_Paignton Dog Championships" at bounding box center [61, 127] width 65 height 11
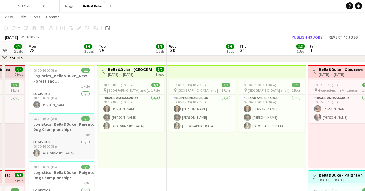
click at [60, 128] on h3 "Logistics_Bella&Duke_Paignton Dog Championships" at bounding box center [62, 126] width 66 height 11
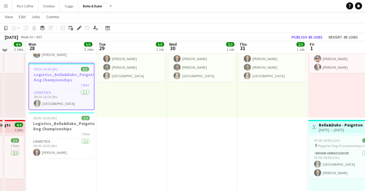
scroll to position [81, 0]
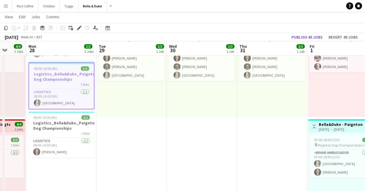
click at [60, 128] on h3 "Logistics_Bella&Duke_Paignton Dog Championships" at bounding box center [62, 125] width 66 height 11
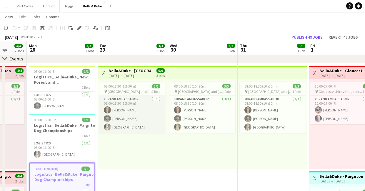
scroll to position [30, 0]
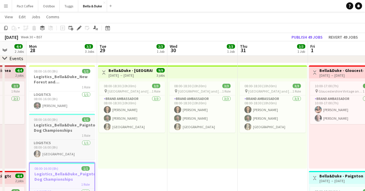
click at [57, 131] on h3 "Logistics_Bella&Duke_Paignton Dog Championships" at bounding box center [62, 127] width 66 height 11
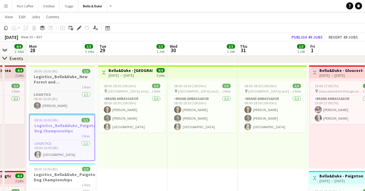
click at [48, 77] on h3 "Logistics_Bella&Duke_New Forest and [GEOGRAPHIC_DATA]" at bounding box center [62, 79] width 66 height 11
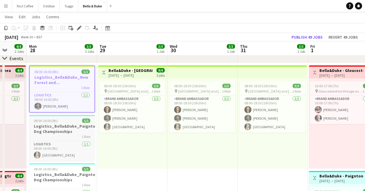
click at [59, 116] on app-job-card "08:00-16:00 (8h) 1/1 Logistics_Bella&Duke_Paignton Dog Championships 1 Role Log…" at bounding box center [62, 138] width 66 height 46
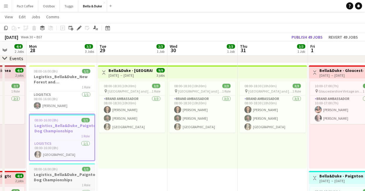
click at [66, 177] on h3 "Logistics_Bella&Duke_Paignton Dog Championships" at bounding box center [62, 176] width 66 height 11
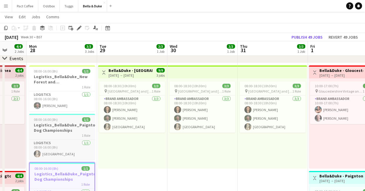
click at [60, 131] on h3 "Logistics_Bella&Duke_Paignton Dog Championships" at bounding box center [62, 127] width 66 height 11
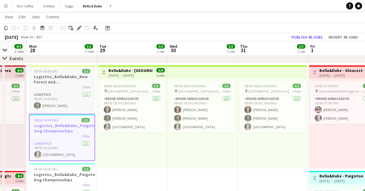
click at [69, 76] on h3 "Logistics_Bella&Duke_New Forest and [GEOGRAPHIC_DATA]" at bounding box center [62, 79] width 66 height 11
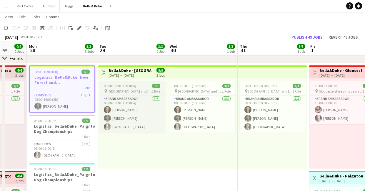
click at [146, 88] on app-job-card "08:00-18:30 (10h30m) 3/3 pin New Forest and Hampshire Show 1 Role Brand Ambassa…" at bounding box center [132, 106] width 66 height 51
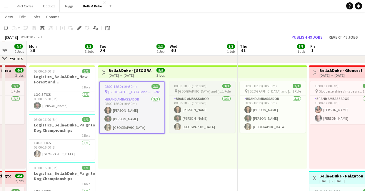
click at [194, 92] on span "[GEOGRAPHIC_DATA] and [GEOGRAPHIC_DATA] Show" at bounding box center [200, 91] width 44 height 4
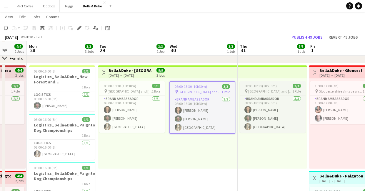
click at [250, 90] on span "[GEOGRAPHIC_DATA] and [GEOGRAPHIC_DATA] Show" at bounding box center [270, 91] width 44 height 4
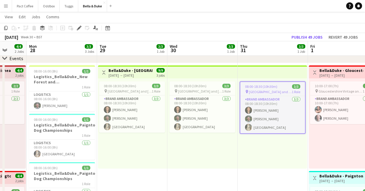
click at [136, 74] on div "[DATE] → [DATE]" at bounding box center [131, 75] width 44 height 4
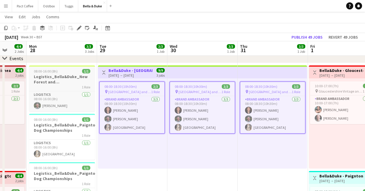
click at [58, 71] on div "08:00-16:00 (8h) 1/1" at bounding box center [62, 71] width 66 height 4
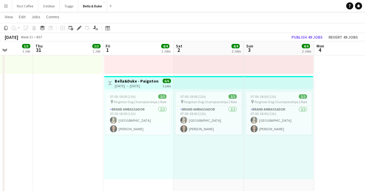
scroll to position [0, 231]
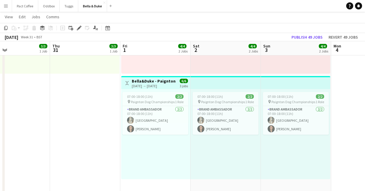
click at [148, 83] on h3 "Bella&Duke - Paignton Dog Championships" at bounding box center [154, 80] width 44 height 5
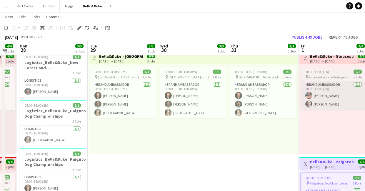
scroll to position [44, 0]
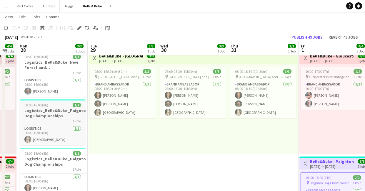
click at [55, 114] on h3 "Logistics_Bella&Duke_Paignton Dog Championships" at bounding box center [53, 113] width 66 height 11
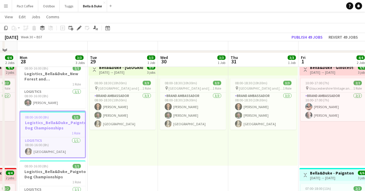
scroll to position [31, 0]
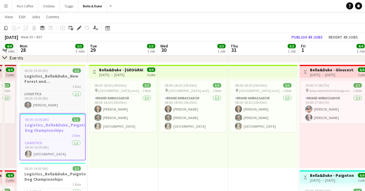
click at [50, 72] on div "08:00-16:00 (8h) 1/1" at bounding box center [53, 70] width 66 height 4
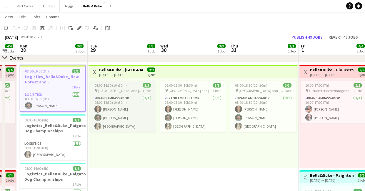
click at [128, 91] on span "[GEOGRAPHIC_DATA] and [GEOGRAPHIC_DATA] Show" at bounding box center [120, 90] width 44 height 4
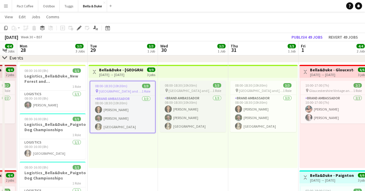
click at [184, 84] on span "08:00-18:30 (10h30m)" at bounding box center [181, 85] width 32 height 4
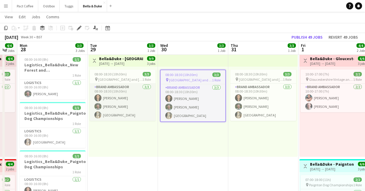
scroll to position [39, 0]
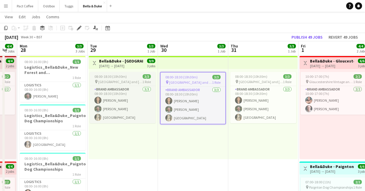
click at [123, 82] on span "[GEOGRAPHIC_DATA] and [GEOGRAPHIC_DATA] Show" at bounding box center [120, 81] width 44 height 4
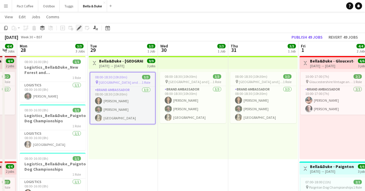
click at [79, 27] on icon "Edit" at bounding box center [79, 28] width 5 height 5
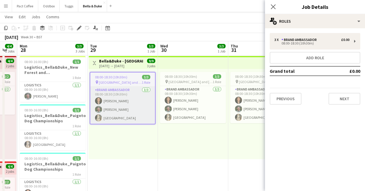
click at [118, 109] on app-card-role "Brand Ambassador [DATE] 08:00-18:30 (10h30m) [PERSON_NAME] [PERSON_NAME] Mat Ca…" at bounding box center [122, 104] width 65 height 37
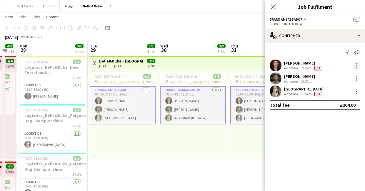
click at [360, 67] on div at bounding box center [356, 65] width 7 height 7
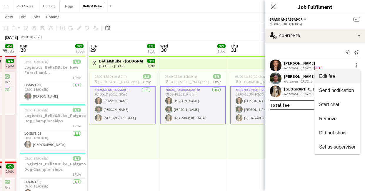
click at [340, 74] on span "Edit fee" at bounding box center [337, 76] width 36 height 5
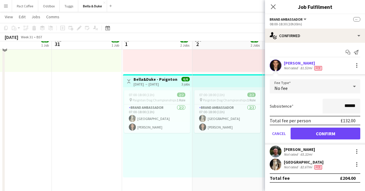
scroll to position [127, 0]
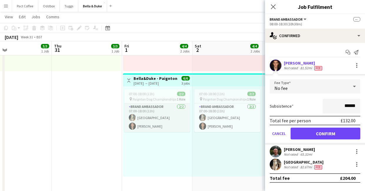
click at [161, 115] on app-card-role "Brand Ambassador [DATE] 07:00-18:00 (11h) Mat Castle [PERSON_NAME]" at bounding box center [157, 117] width 66 height 29
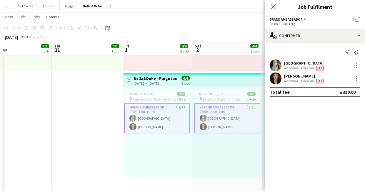
click at [161, 130] on app-card-role "Brand Ambassador [DATE] 07:00-18:00 (11h) Mat Castle [PERSON_NAME]" at bounding box center [157, 118] width 66 height 30
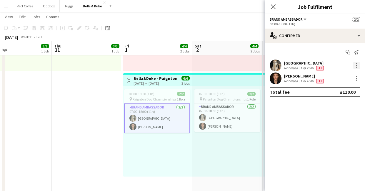
click at [358, 64] on div at bounding box center [356, 65] width 7 height 7
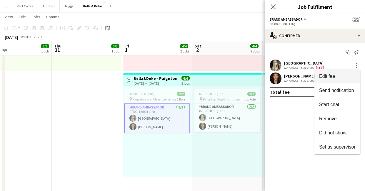
click at [340, 79] on button "Edit fee" at bounding box center [337, 76] width 46 height 14
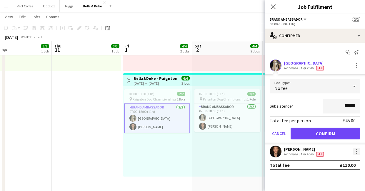
click at [358, 153] on div at bounding box center [356, 151] width 7 height 7
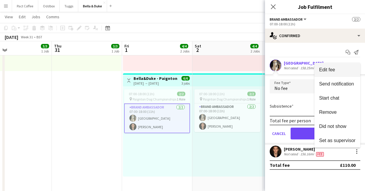
click at [345, 71] on span "Edit fee" at bounding box center [337, 69] width 36 height 5
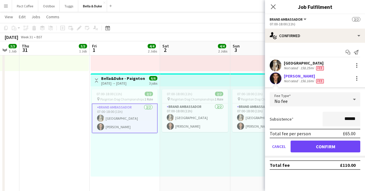
scroll to position [0, 269]
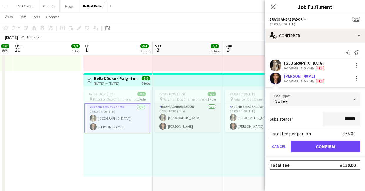
click at [194, 113] on app-card-role "Brand Ambassador [DATE] 07:00-18:00 (11h) Mat Castle [PERSON_NAME]" at bounding box center [188, 117] width 66 height 29
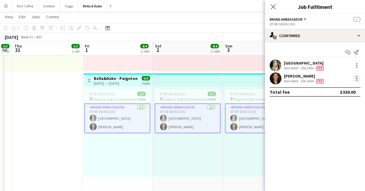
click at [356, 81] on div at bounding box center [356, 78] width 7 height 7
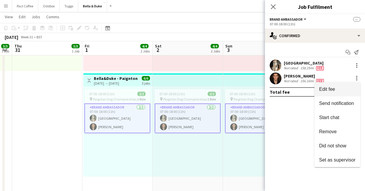
click at [345, 91] on span "Edit fee" at bounding box center [337, 88] width 36 height 5
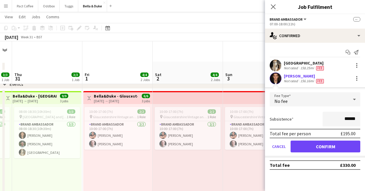
scroll to position [3, 0]
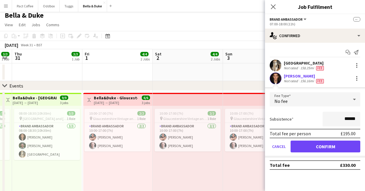
click at [74, 166] on div "08:00-18:30 (10h30m) 3/3 pin New Forest and Hampshire Show 1 Role Brand Ambassa…" at bounding box center [46, 151] width 69 height 90
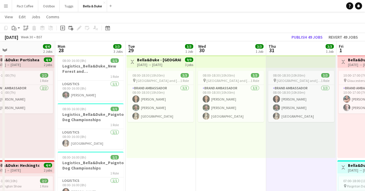
scroll to position [41, 0]
click at [82, 118] on h3 "Logistics_Bella&Duke_Paignton Dog Championships" at bounding box center [91, 116] width 66 height 11
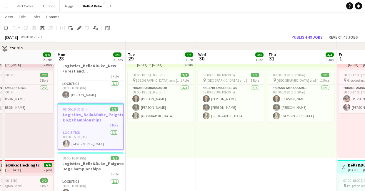
scroll to position [64, 0]
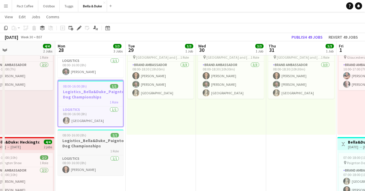
click at [84, 143] on h3 "Logistics_Bella&Duke_Paignton Dog Championships" at bounding box center [91, 143] width 66 height 11
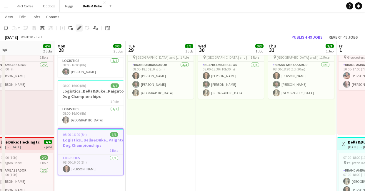
click at [77, 31] on div "Edit" at bounding box center [79, 27] width 7 height 7
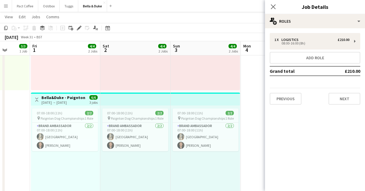
scroll to position [0, 154]
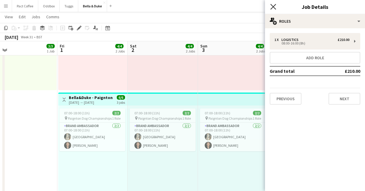
click at [275, 7] on icon "Close pop-in" at bounding box center [273, 7] width 6 height 6
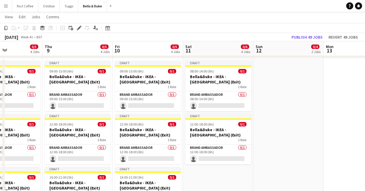
scroll to position [547, 0]
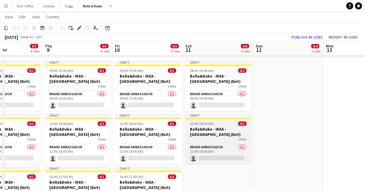
click at [218, 132] on h3 "Bella&Duke - IKEA - [GEOGRAPHIC_DATA] (Exit)" at bounding box center [218, 131] width 66 height 11
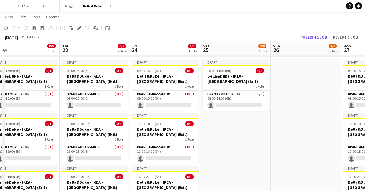
scroll to position [0, 233]
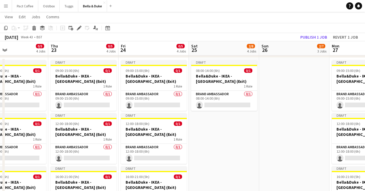
click at [218, 143] on app-date-cell "Draft 08:00-14:00 (6h) 0/1 [PERSON_NAME] - IKEA - Lakeside (Exit) 1 Role Brand …" at bounding box center [224, 148] width 70 height 181
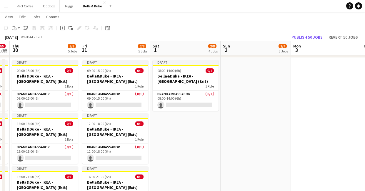
scroll to position [0, 207]
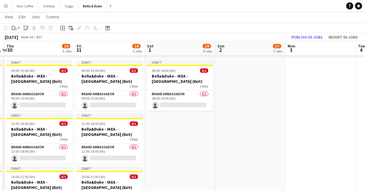
click at [211, 144] on app-date-cell "Draft 08:00-14:00 (6h) 0/1 [PERSON_NAME] - IKEA - Lakeside (Exit) 1 Role Brand …" at bounding box center [180, 148] width 70 height 181
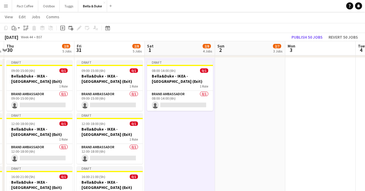
click at [197, 144] on app-date-cell "Draft 08:00-14:00 (6h) 0/1 [PERSON_NAME] - IKEA - Lakeside (Exit) 1 Role Brand …" at bounding box center [180, 148] width 70 height 181
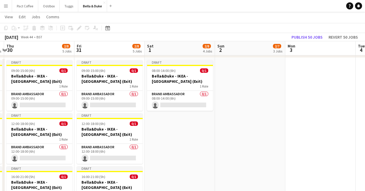
click at [197, 144] on app-date-cell "Draft 08:00-14:00 (6h) 0/1 [PERSON_NAME] - IKEA - Lakeside (Exit) 1 Role Brand …" at bounding box center [180, 148] width 70 height 181
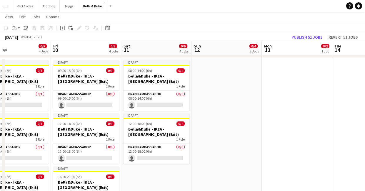
scroll to position [0, 158]
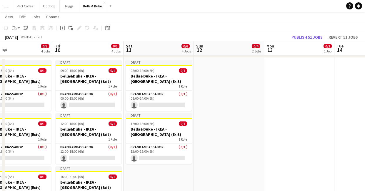
click at [178, 170] on app-date-cell "Draft 08:00-14:00 (6h) 0/1 [PERSON_NAME] - IKEA - Lakeside (Exit) 1 Role Brand …" at bounding box center [159, 148] width 70 height 181
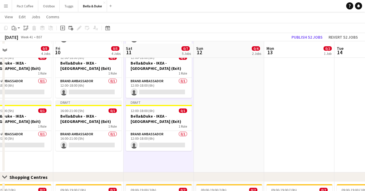
scroll to position [617, 0]
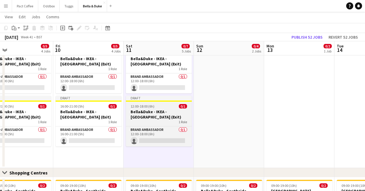
click at [162, 119] on div "1 Role" at bounding box center [159, 121] width 66 height 5
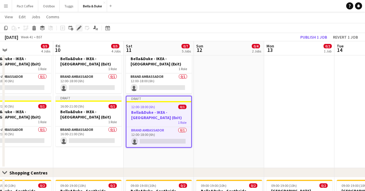
click at [81, 25] on div "Edit" at bounding box center [79, 27] width 7 height 7
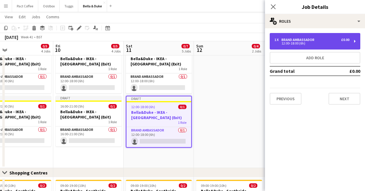
click at [292, 44] on div "12:00-18:00 (6h)" at bounding box center [311, 43] width 75 height 3
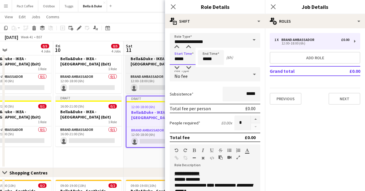
drag, startPoint x: 188, startPoint y: 59, endPoint x: 148, endPoint y: 58, distance: 40.3
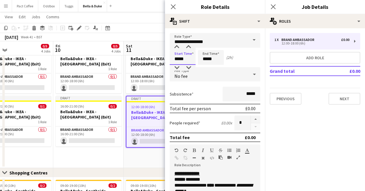
type input "*****"
drag, startPoint x: 215, startPoint y: 59, endPoint x: 179, endPoint y: 58, distance: 36.5
click at [179, 58] on div "Start Time ***** End Time ***** (2h)" at bounding box center [215, 57] width 91 height 15
type input "*****"
click at [147, 157] on app-date-cell "Draft 08:00-14:00 (6h) 0/1 [PERSON_NAME] - IKEA - Lakeside (Exit) 1 Role Brand …" at bounding box center [159, 77] width 70 height 181
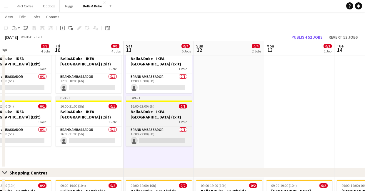
click at [168, 116] on h3 "Bella&Duke - IKEA - [GEOGRAPHIC_DATA] (Exit)" at bounding box center [159, 114] width 66 height 11
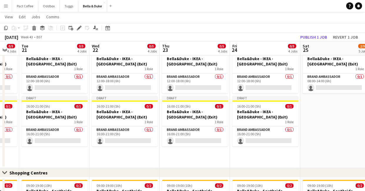
scroll to position [0, 213]
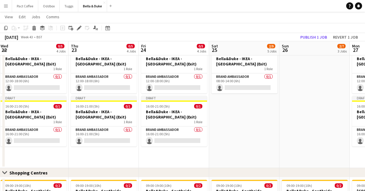
click at [263, 112] on app-date-cell "Draft 12:00-18:00 (6h) 0/1 [PERSON_NAME] - IKEA - Lakeside (Exit) 1 Role Brand …" at bounding box center [244, 77] width 70 height 181
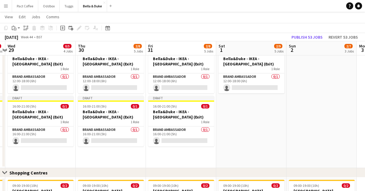
scroll to position [0, 197]
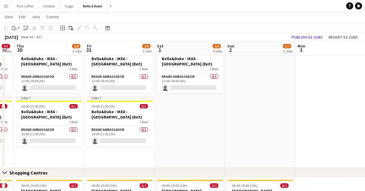
click at [201, 124] on app-date-cell "Draft 08:00-14:00 (6h) 0/1 [PERSON_NAME] - IKEA - Lakeside (Exit) 1 Role Brand …" at bounding box center [190, 77] width 70 height 181
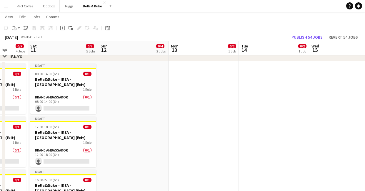
scroll to position [0, 191]
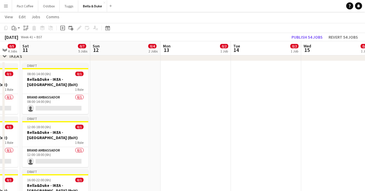
click at [127, 96] on app-date-cell at bounding box center [125, 151] width 70 height 181
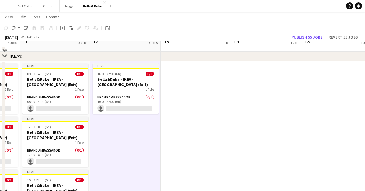
scroll to position [524, 0]
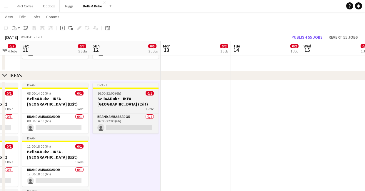
click at [119, 103] on h3 "Bella&Duke - IKEA - [GEOGRAPHIC_DATA] (Exit)" at bounding box center [126, 101] width 66 height 11
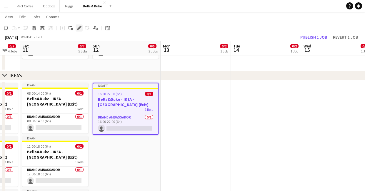
click at [79, 26] on icon "Edit" at bounding box center [79, 28] width 5 height 5
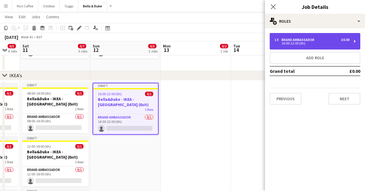
click at [304, 45] on div "16:00-22:00 (6h)" at bounding box center [311, 43] width 75 height 3
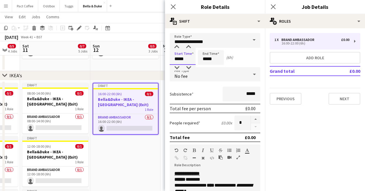
drag, startPoint x: 193, startPoint y: 60, endPoint x: 142, endPoint y: 60, distance: 50.9
type input "*****"
drag, startPoint x: 204, startPoint y: 59, endPoint x: 158, endPoint y: 59, distance: 46.5
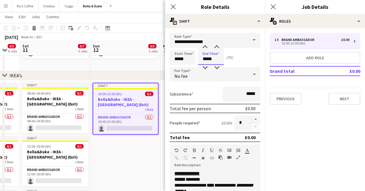
type input "*****"
click at [150, 158] on app-date-cell "Draft 16:00-22:00 (6h) 0/1 [PERSON_NAME] - IKEA - Lakeside (Exit) 1 Role Brand …" at bounding box center [125, 170] width 70 height 181
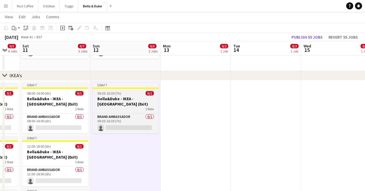
click at [137, 103] on h3 "Bella&Duke - IKEA - [GEOGRAPHIC_DATA] (Exit)" at bounding box center [126, 101] width 66 height 11
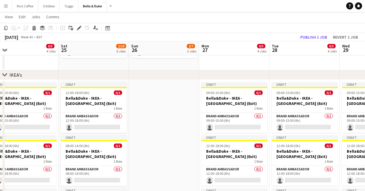
scroll to position [0, 153]
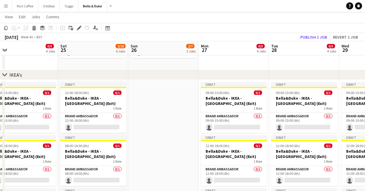
click at [154, 112] on app-date-cell at bounding box center [163, 170] width 70 height 181
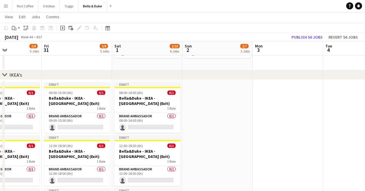
scroll to position [0, 186]
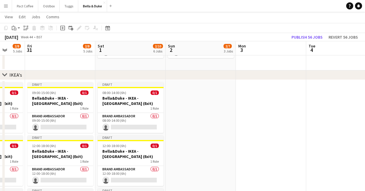
click at [187, 110] on app-date-cell at bounding box center [201, 170] width 70 height 181
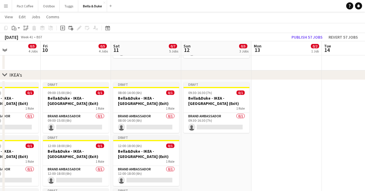
scroll to position [0, 171]
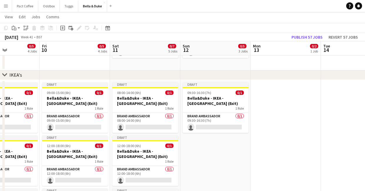
click at [198, 159] on app-date-cell "Draft 09:30-16:30 (7h) 0/1 [PERSON_NAME] - IKEA - Lakeside (Exit) 1 Role Brand …" at bounding box center [215, 170] width 70 height 181
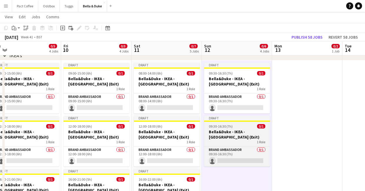
scroll to position [542, 0]
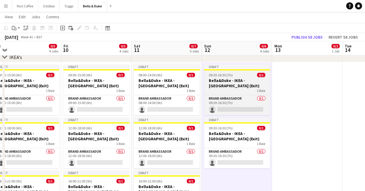
click at [241, 88] on div "1 Role" at bounding box center [237, 90] width 66 height 5
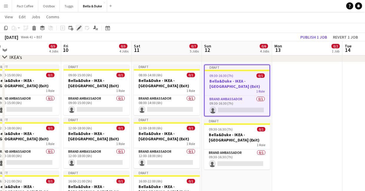
click at [80, 30] on icon "Edit" at bounding box center [79, 28] width 5 height 5
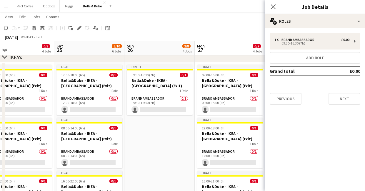
scroll to position [0, 157]
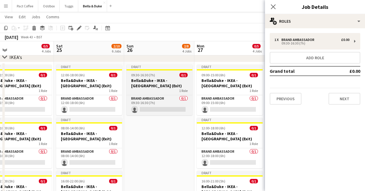
click at [164, 84] on h3 "Bella&Duke - IKEA - [GEOGRAPHIC_DATA] (Exit)" at bounding box center [159, 83] width 66 height 11
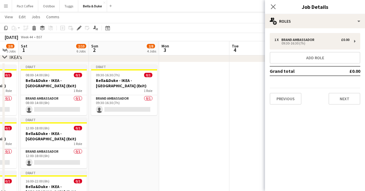
scroll to position [0, 269]
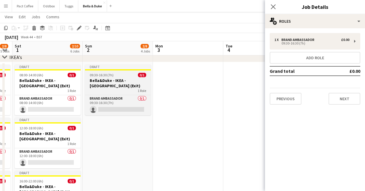
click at [125, 87] on h3 "Bella&Duke - IKEA - [GEOGRAPHIC_DATA] (Exit)" at bounding box center [118, 83] width 66 height 11
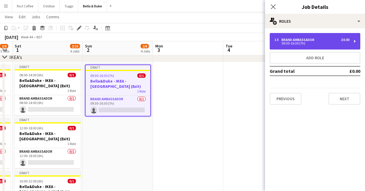
click at [292, 42] on div "09:30-16:30 (7h)" at bounding box center [311, 43] width 75 height 3
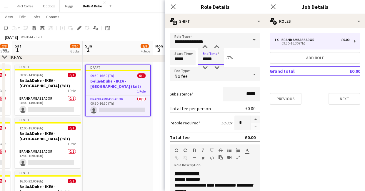
drag, startPoint x: 213, startPoint y: 60, endPoint x: 191, endPoint y: 60, distance: 21.8
click at [191, 60] on div "Start Time ***** End Time ***** (7h)" at bounding box center [215, 57] width 91 height 15
type input "*****"
click at [131, 160] on app-date-cell "Draft 09:30-16:30 (7h) 0/1 [PERSON_NAME] - IKEA - Lakeside (Exit) 1 Role Brand …" at bounding box center [118, 152] width 70 height 181
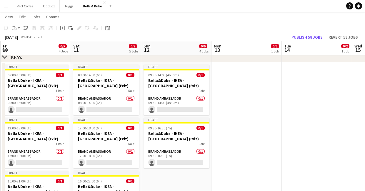
scroll to position [0, 282]
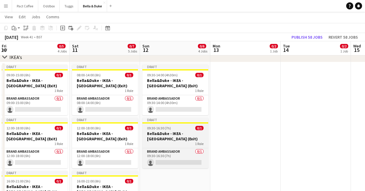
click at [175, 140] on h3 "Bella&Duke - IKEA - [GEOGRAPHIC_DATA] (Exit)" at bounding box center [175, 136] width 66 height 11
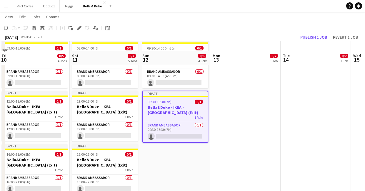
scroll to position [569, 0]
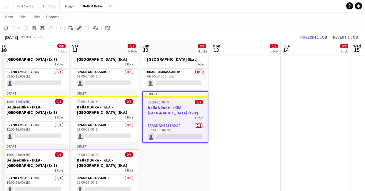
click at [79, 31] on div "Edit" at bounding box center [79, 27] width 7 height 7
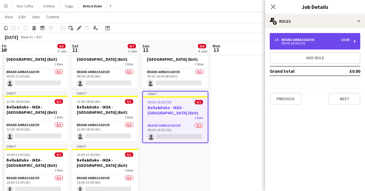
click at [312, 42] on div "09:30-16:30 (7h)" at bounding box center [311, 43] width 75 height 3
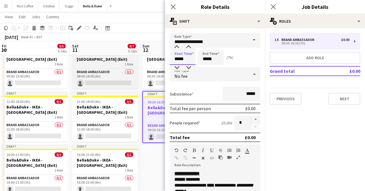
drag, startPoint x: 185, startPoint y: 61, endPoint x: 132, endPoint y: 60, distance: 53.3
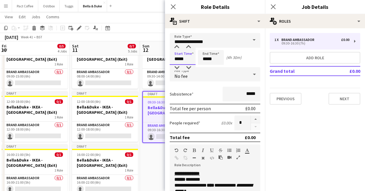
type input "*****"
click at [157, 163] on app-date-cell "Draft 09:30-14:00 (4h30m) 0/1 [PERSON_NAME] - IKEA - Lakeside (Exit) 1 Role Bra…" at bounding box center [175, 126] width 70 height 181
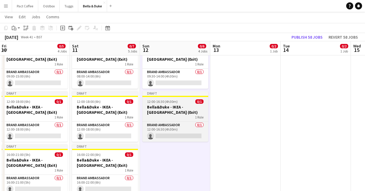
click at [164, 119] on div "1 Role" at bounding box center [175, 117] width 66 height 5
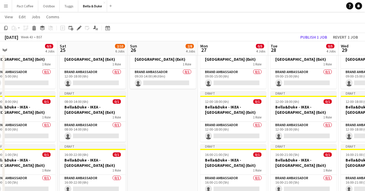
click at [163, 121] on app-date-cell "Draft 09:30-14:00 (4h30m) 0/1 [PERSON_NAME] - IKEA - Lakeside (Exit) 1 Role Bra…" at bounding box center [163, 126] width 70 height 181
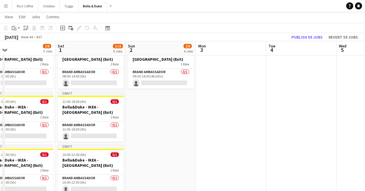
scroll to position [0, 227]
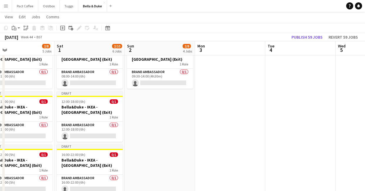
click at [163, 121] on app-date-cell "Draft 09:30-14:00 (4h30m) 0/1 [PERSON_NAME] - IKEA - Lakeside (Exit) 1 Role Bra…" at bounding box center [160, 126] width 70 height 181
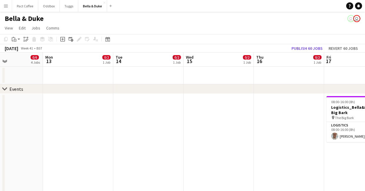
scroll to position [0, 182]
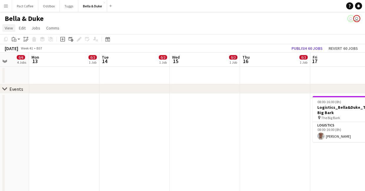
click at [11, 30] on span "View" at bounding box center [9, 27] width 8 height 5
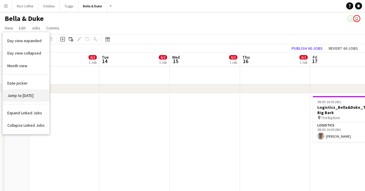
click at [22, 96] on span "Jump to [DATE]" at bounding box center [20, 95] width 26 height 5
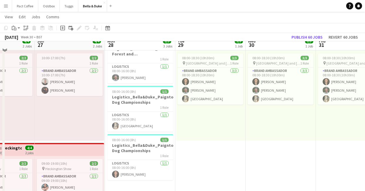
scroll to position [61, 0]
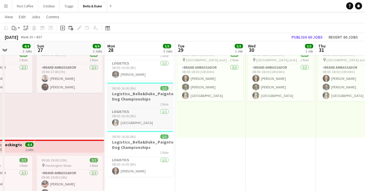
click at [149, 95] on h3 "Logistics_Bella&Duke_Paignton Dog Championships" at bounding box center [140, 96] width 66 height 11
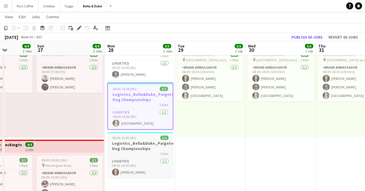
click at [139, 142] on h3 "Logistics_Bella&Duke_Paignton Dog Championships" at bounding box center [140, 145] width 66 height 11
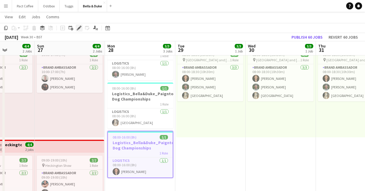
click at [81, 30] on icon "Edit" at bounding box center [79, 28] width 5 height 5
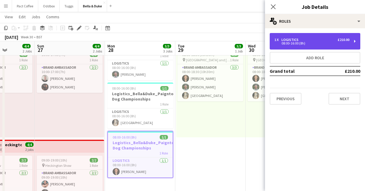
click at [319, 43] on div "08:00-16:00 (8h)" at bounding box center [311, 43] width 75 height 3
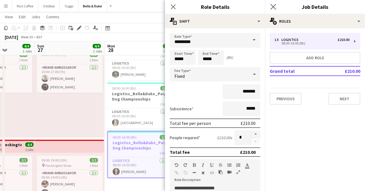
click at [276, 3] on app-icon "Close pop-in" at bounding box center [273, 7] width 9 height 9
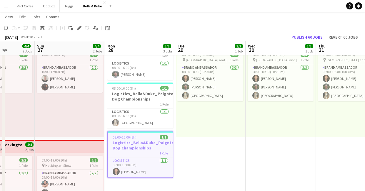
drag, startPoint x: 155, startPoint y: 132, endPoint x: 153, endPoint y: 136, distance: 4.7
click at [155, 133] on app-job-card "08:00-16:00 (8h) 1/1 Logistics_Bella&Duke_Paignton Dog Championships 1 Role Log…" at bounding box center [140, 154] width 66 height 47
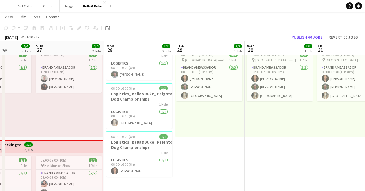
click at [150, 139] on app-job-card "08:00-16:00 (8h) 1/1 Logistics_Bella&Duke_Paignton Dog Championships 1 Role Log…" at bounding box center [139, 154] width 66 height 46
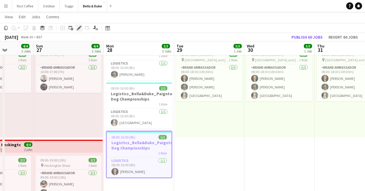
click at [78, 31] on div "Edit" at bounding box center [79, 27] width 7 height 7
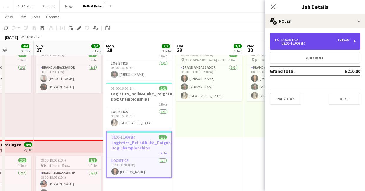
click at [328, 46] on div "1 x Logistics £210.00 08:00-16:00 (8h)" at bounding box center [315, 41] width 91 height 16
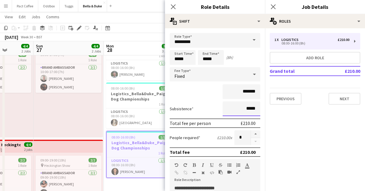
drag, startPoint x: 258, startPoint y: 109, endPoint x: 228, endPoint y: 109, distance: 30.0
click at [228, 109] on input "*****" at bounding box center [242, 108] width 38 height 15
type input "*******"
click at [211, 93] on div "*******" at bounding box center [215, 91] width 91 height 15
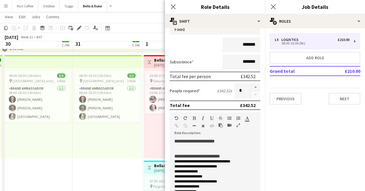
scroll to position [33, 0]
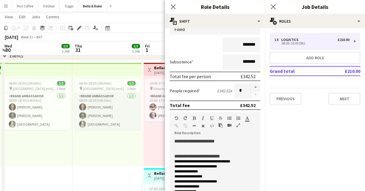
click at [89, 107] on app-card-role "Brand Ambassador [DATE] 08:00-18:30 (10h30m) [PERSON_NAME] [PERSON_NAME] Mat Ca…" at bounding box center [107, 111] width 66 height 37
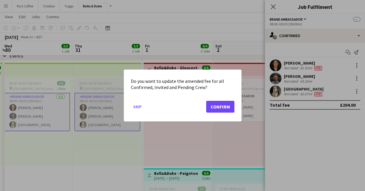
scroll to position [0, 0]
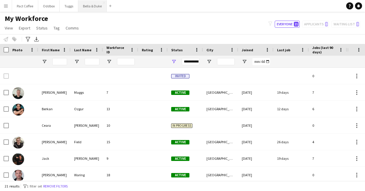
click at [94, 9] on button "Bella & Duke Close" at bounding box center [92, 5] width 29 height 11
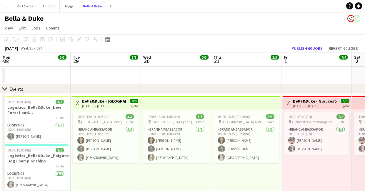
scroll to position [0, 134]
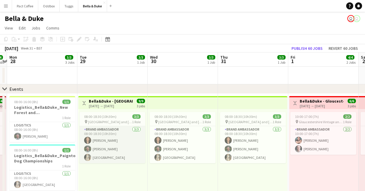
click at [108, 132] on app-card-role "Brand Ambassador [DATE] 08:00-18:30 (10h30m) [PERSON_NAME] [PERSON_NAME] Mat Ca…" at bounding box center [112, 144] width 66 height 37
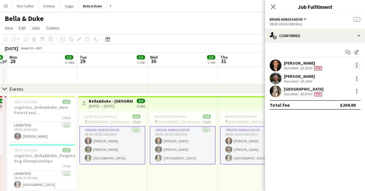
click at [357, 66] on div at bounding box center [356, 65] width 7 height 7
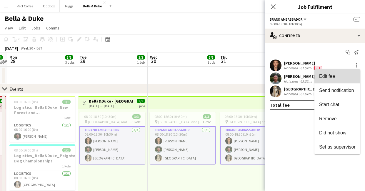
click at [345, 75] on span "Edit fee" at bounding box center [337, 76] width 36 height 5
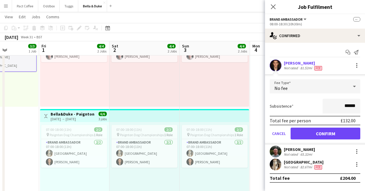
scroll to position [93, 0]
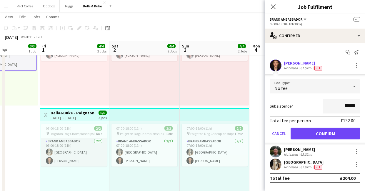
click at [71, 158] on app-card-role "Brand Ambassador [DATE] 07:00-18:00 (11h) Mat Castle [PERSON_NAME]" at bounding box center [74, 152] width 66 height 29
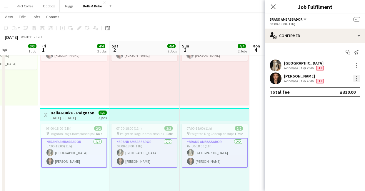
click at [355, 79] on div at bounding box center [356, 78] width 7 height 7
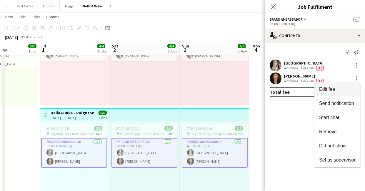
click at [341, 89] on span "Edit fee" at bounding box center [337, 88] width 36 height 5
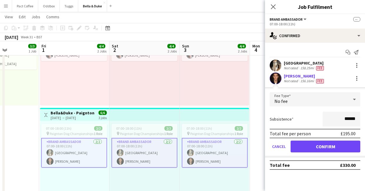
click at [151, 162] on app-card-role "Brand Ambassador [DATE] 07:00-18:00 (11h) Mat Castle [PERSON_NAME]" at bounding box center [144, 153] width 66 height 30
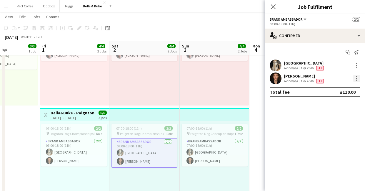
click at [354, 78] on div at bounding box center [356, 78] width 7 height 7
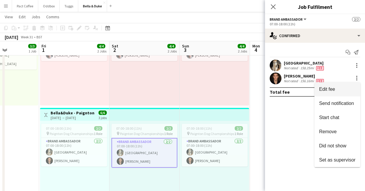
click at [346, 86] on span "Edit fee" at bounding box center [337, 88] width 36 height 5
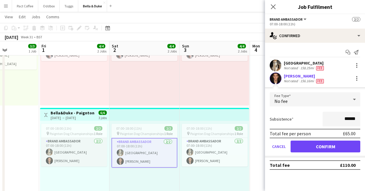
click at [101, 163] on app-card-role "Brand Ambassador [DATE] 07:00-18:00 (11h) Mat Castle [PERSON_NAME]" at bounding box center [74, 152] width 66 height 29
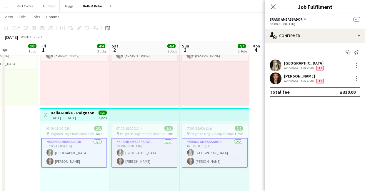
click at [360, 80] on div "Robert Wilkinson Not rated 156.16mi Fee" at bounding box center [315, 78] width 100 height 12
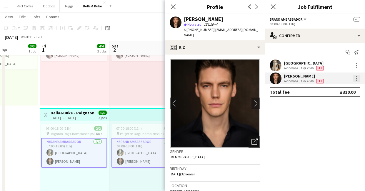
click at [357, 79] on div at bounding box center [356, 78] width 7 height 7
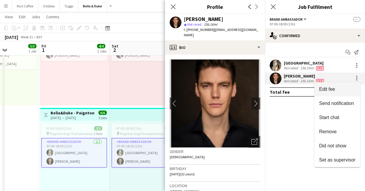
click at [349, 87] on span "Edit fee" at bounding box center [337, 88] width 36 height 5
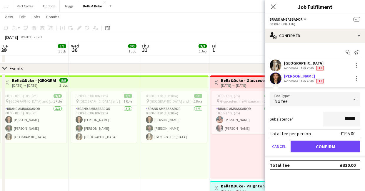
scroll to position [0, 139]
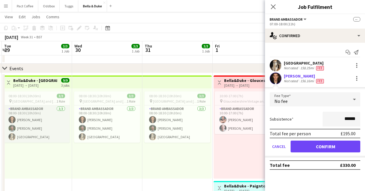
click at [46, 127] on app-card-role "Brand Ambassador [DATE] 08:00-18:30 (10h30m) [PERSON_NAME] [PERSON_NAME] Mat Ca…" at bounding box center [37, 123] width 66 height 37
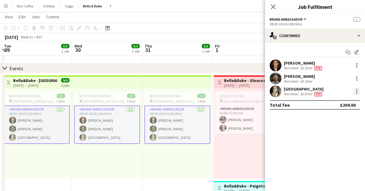
click at [357, 91] on div at bounding box center [356, 91] width 1 height 1
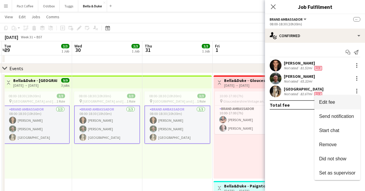
click at [340, 101] on span "Edit fee" at bounding box center [337, 101] width 36 height 5
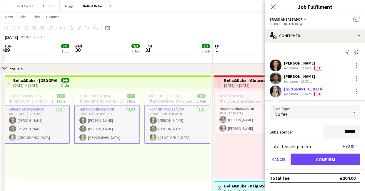
click at [57, 135] on app-card-role "Brand Ambassador [DATE] 08:00-18:30 (10h30m) [PERSON_NAME] [PERSON_NAME] Mat Ca…" at bounding box center [37, 124] width 66 height 38
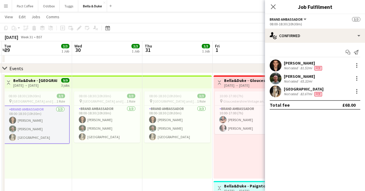
click at [36, 136] on app-card-role "Brand Ambassador [DATE] 08:00-18:30 (10h30m) [PERSON_NAME] [PERSON_NAME] Mat Ca…" at bounding box center [37, 124] width 66 height 38
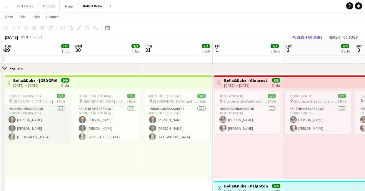
click at [52, 140] on app-card-role "Brand Ambassador [DATE] 08:00-18:30 (10h30m) [PERSON_NAME] [PERSON_NAME] Mat Ca…" at bounding box center [37, 123] width 66 height 37
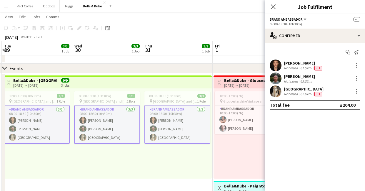
click at [357, 87] on div "Mat Castle Not rated 82.67mi Fee" at bounding box center [315, 91] width 100 height 12
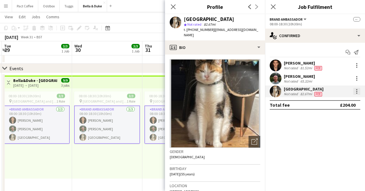
click at [357, 93] on div at bounding box center [356, 92] width 1 height 1
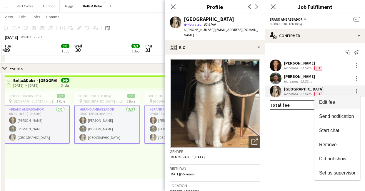
click at [345, 98] on button "Edit fee" at bounding box center [337, 102] width 46 height 14
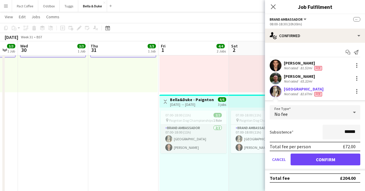
scroll to position [0, 199]
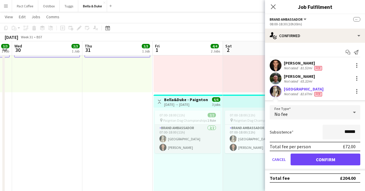
click at [191, 140] on app-card-role "Brand Ambassador [DATE] 07:00-18:00 (11h) Mat Castle [PERSON_NAME]" at bounding box center [188, 138] width 66 height 29
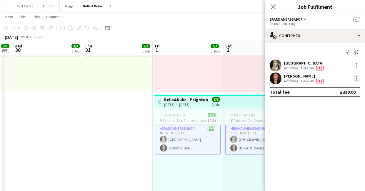
click at [359, 79] on div at bounding box center [356, 78] width 7 height 7
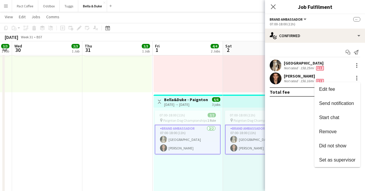
click at [358, 65] on div at bounding box center [182, 95] width 365 height 191
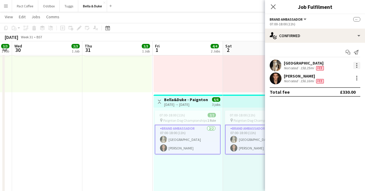
click at [356, 65] on div at bounding box center [356, 65] width 1 height 1
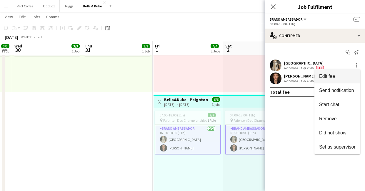
click at [339, 74] on span "Edit fee" at bounding box center [337, 76] width 36 height 5
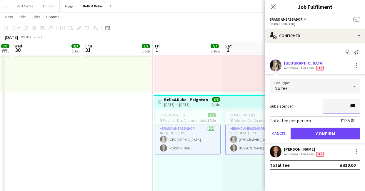
type input "**"
type input "*****"
click at [316, 106] on div "Subsistence *****" at bounding box center [315, 106] width 91 height 15
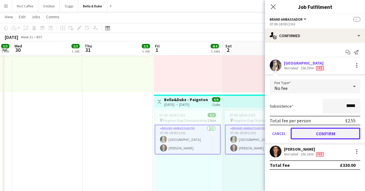
click at [319, 132] on button "Confirm" at bounding box center [326, 133] width 70 height 12
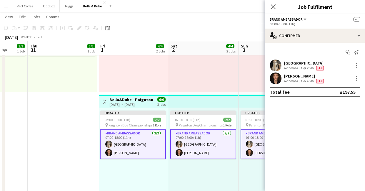
scroll to position [0, 254]
click at [137, 144] on app-card-role "Brand Ambassador [DATE] 07:00-18:00 (11h) Mat Castle [PERSON_NAME]" at bounding box center [133, 144] width 66 height 30
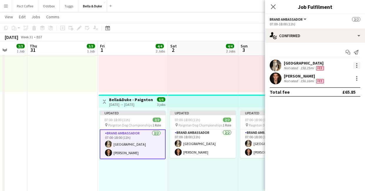
click at [357, 62] on div at bounding box center [356, 65] width 7 height 7
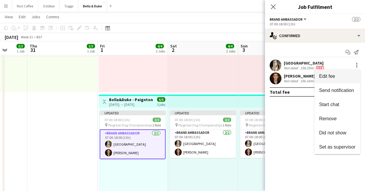
click at [345, 71] on button "Edit fee" at bounding box center [337, 76] width 46 height 14
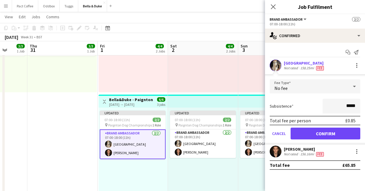
click at [301, 97] on form "Fee Type No fee Subsistence ***** Total fee per person £0.85 Cancel Confirm" at bounding box center [315, 111] width 100 height 65
click at [121, 142] on app-card-role "Brand Ambassador [DATE] 07:00-18:00 (11h) Mat Castle [PERSON_NAME]" at bounding box center [133, 144] width 66 height 30
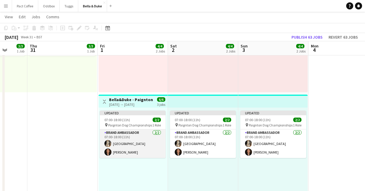
click at [140, 143] on app-card-role "Brand Ambassador [DATE] 07:00-18:00 (11h) Mat Castle [PERSON_NAME]" at bounding box center [133, 143] width 66 height 29
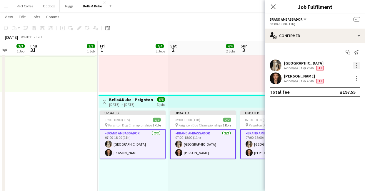
click at [360, 64] on div at bounding box center [356, 65] width 7 height 7
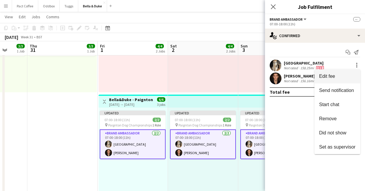
click at [351, 74] on span "Edit fee" at bounding box center [337, 76] width 36 height 5
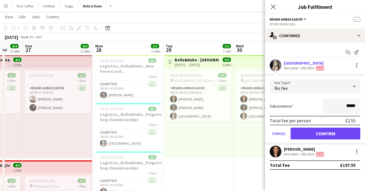
scroll to position [0, 133]
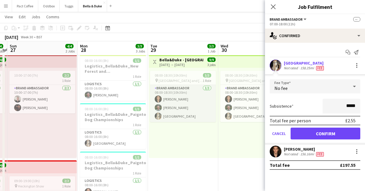
click at [179, 118] on app-card-role "Brand Ambassador [DATE] 08:00-18:30 (10h30m) [PERSON_NAME] [PERSON_NAME] Mat Ca…" at bounding box center [183, 103] width 66 height 37
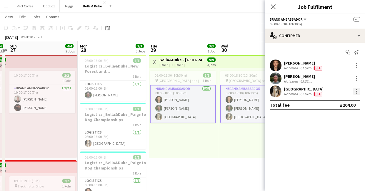
click at [355, 94] on div at bounding box center [356, 91] width 7 height 7
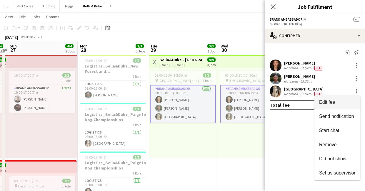
click at [330, 99] on span "Edit fee" at bounding box center [327, 101] width 16 height 5
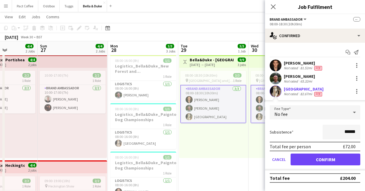
scroll to position [0, 171]
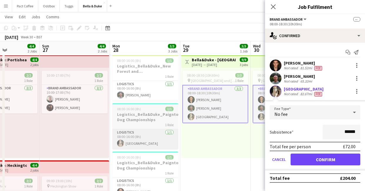
click at [158, 139] on app-card-role "Logistics 1/1 08:00-16:00 (8h) Mat Castle" at bounding box center [145, 139] width 66 height 20
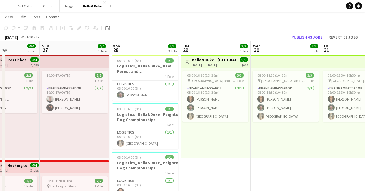
click at [188, 139] on div "08:00-18:30 (10h30m) 3/3 pin New Forest and Hampshire Show 1 Role Brand Ambassa…" at bounding box center [215, 113] width 69 height 90
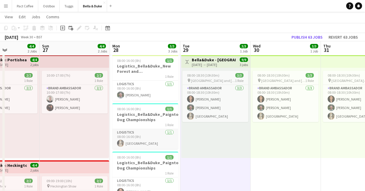
click at [171, 140] on app-card-role "Logistics 1/1 08:00-16:00 (8h) Mat Castle" at bounding box center [145, 139] width 66 height 20
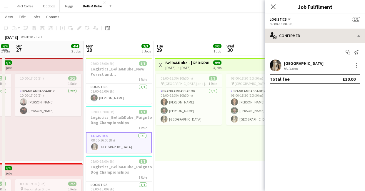
scroll to position [0, 128]
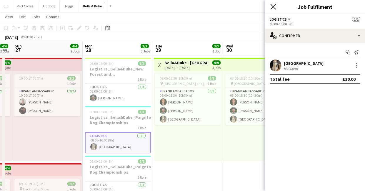
click at [271, 9] on icon at bounding box center [273, 7] width 6 height 6
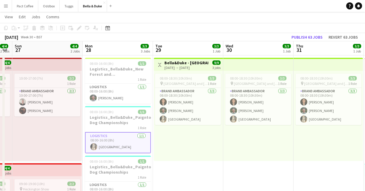
click at [236, 169] on app-date-cell "08:00-18:30 (10h30m) 3/3 pin New Forest and Hampshire Show 1 Role Brand Ambassa…" at bounding box center [258, 161] width 70 height 213
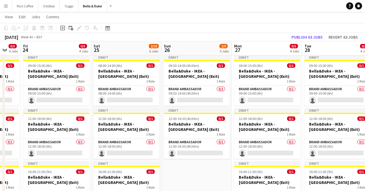
scroll to position [535, 0]
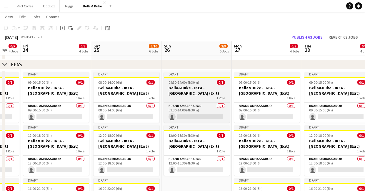
click at [200, 89] on h3 "Bella&Duke - IKEA - [GEOGRAPHIC_DATA] (Exit)" at bounding box center [197, 90] width 66 height 11
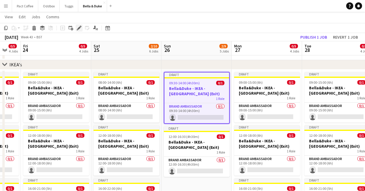
click at [79, 27] on icon at bounding box center [78, 27] width 3 height 3
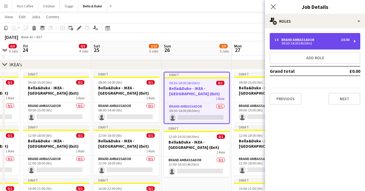
click at [303, 42] on div "09:30-14:00 (4h30m)" at bounding box center [311, 43] width 75 height 3
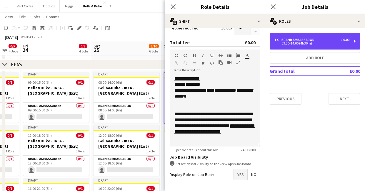
scroll to position [101, 0]
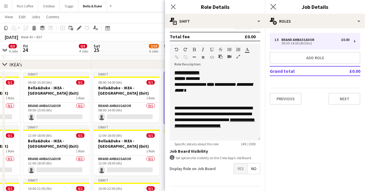
click at [276, 5] on app-icon "Close pop-in" at bounding box center [273, 7] width 9 height 9
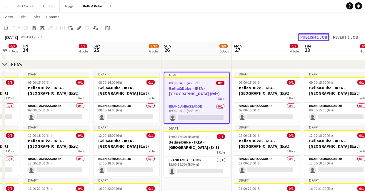
click at [320, 36] on button "Publish 1 job" at bounding box center [313, 37] width 31 height 8
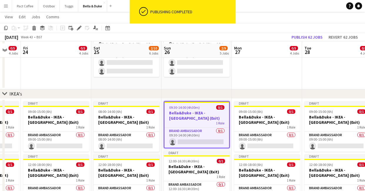
scroll to position [506, 0]
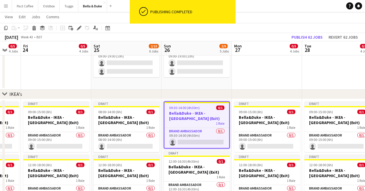
click at [263, 83] on app-date-cell at bounding box center [267, 54] width 70 height 69
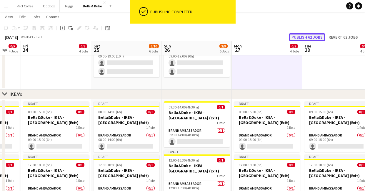
click at [307, 39] on button "Publish 62 jobs" at bounding box center [307, 37] width 36 height 8
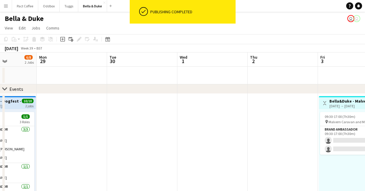
scroll to position [0, 149]
